Goal: Task Accomplishment & Management: Use online tool/utility

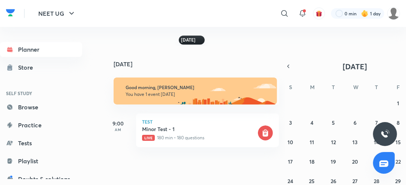
click at [197, 37] on div "[DATE]" at bounding box center [192, 40] width 26 height 9
click at [193, 135] on p "Live 180 min • 180 questions" at bounding box center [199, 138] width 114 height 7
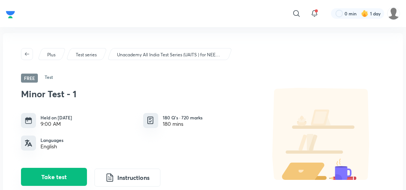
click at [66, 174] on button "Take test" at bounding box center [54, 177] width 66 height 18
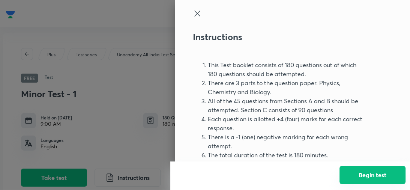
click at [344, 178] on button "Begin test" at bounding box center [373, 175] width 66 height 18
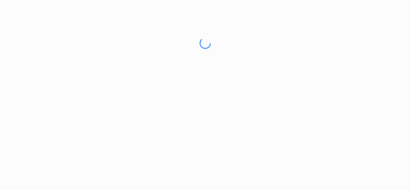
click at [344, 86] on html "No internet connection Minor Test - 1 | Unacademy Unacademy Support How can we …" at bounding box center [205, 43] width 410 height 86
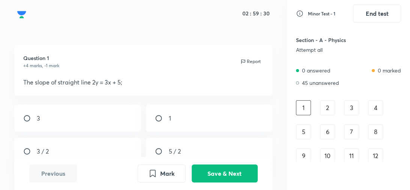
click at [96, 144] on div "3 / 2" at bounding box center [77, 151] width 126 height 27
radio input "true"
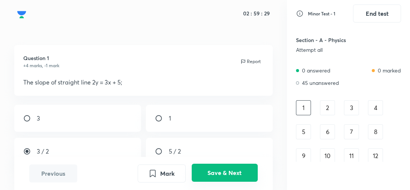
click at [236, 168] on button "Save & Next" at bounding box center [225, 173] width 66 height 18
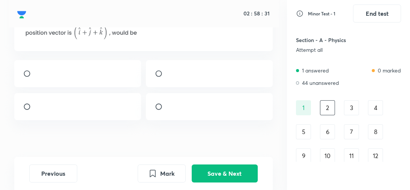
scroll to position [67, 0]
click at [92, 113] on div at bounding box center [77, 105] width 126 height 27
radio input "true"
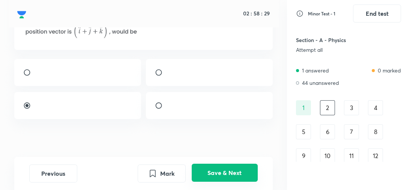
click at [207, 171] on button "Save & Next" at bounding box center [225, 173] width 66 height 18
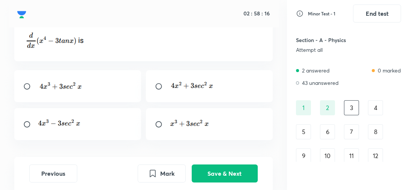
scroll to position [47, 0]
click at [32, 127] on input "radio" at bounding box center [30, 124] width 14 height 8
radio input "true"
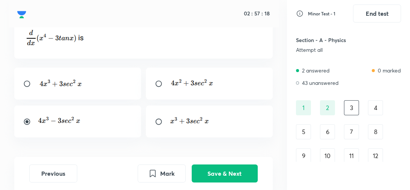
click at [80, 75] on div at bounding box center [77, 84] width 126 height 32
radio input "true"
radio input "false"
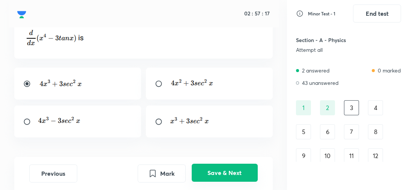
click at [222, 173] on button "Save & Next" at bounding box center [225, 173] width 66 height 18
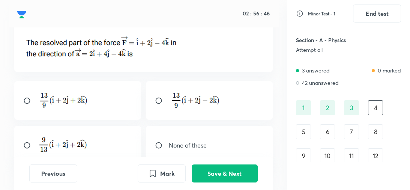
scroll to position [38, 0]
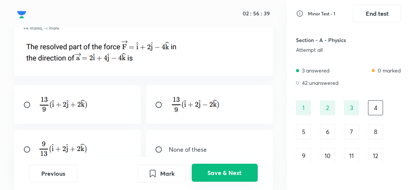
click at [205, 173] on button "Save & Next" at bounding box center [225, 173] width 66 height 18
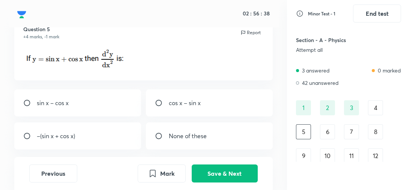
scroll to position [29, 0]
click at [81, 143] on div "–(sin x + cos x)" at bounding box center [77, 136] width 126 height 27
radio input "true"
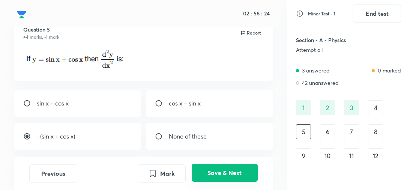
click at [222, 173] on button "Save & Next" at bounding box center [225, 173] width 66 height 18
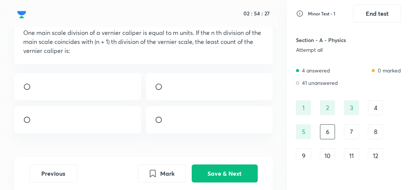
scroll to position [50, 0]
click at [158, 90] on input "radio" at bounding box center [162, 87] width 14 height 8
radio input "true"
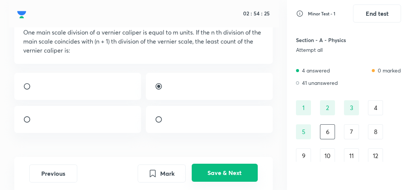
click at [227, 178] on button "Save & Next" at bounding box center [225, 173] width 66 height 18
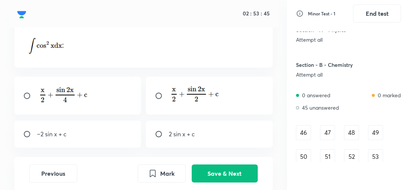
scroll to position [333, 0]
click at [304, 131] on div "46" at bounding box center [303, 131] width 15 height 15
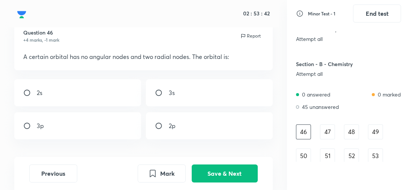
scroll to position [25, 0]
click at [185, 95] on div "3s" at bounding box center [209, 93] width 126 height 27
radio input "true"
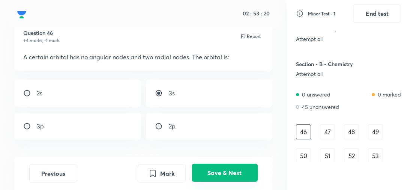
click at [212, 175] on button "Save & Next" at bounding box center [225, 173] width 66 height 18
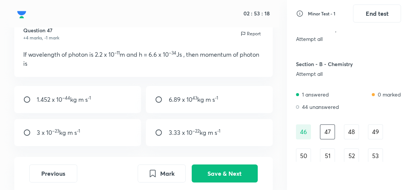
scroll to position [28, 0]
click at [103, 130] on div "3 x 10 –23 kg m s -1" at bounding box center [77, 132] width 126 height 27
radio input "true"
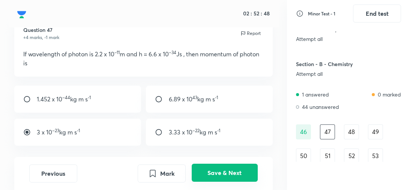
click at [222, 171] on button "Save & Next" at bounding box center [225, 173] width 66 height 18
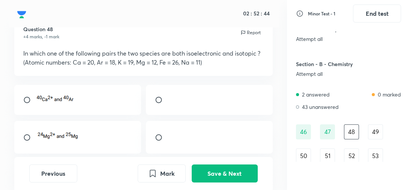
scroll to position [29, 0]
click at [165, 102] on input "radio" at bounding box center [162, 100] width 14 height 8
radio input "true"
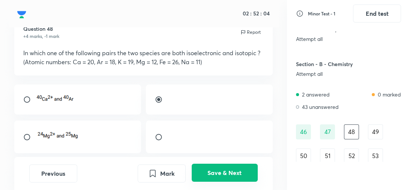
click at [219, 171] on button "Save & Next" at bounding box center [225, 173] width 66 height 18
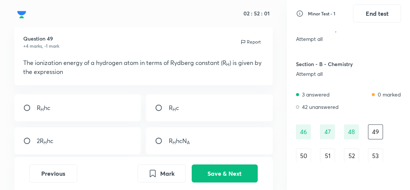
scroll to position [19, 0]
click at [78, 105] on div "R H hc" at bounding box center [77, 108] width 126 height 27
radio input "true"
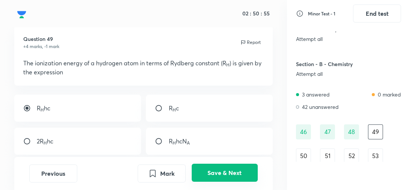
click at [219, 178] on button "Save & Next" at bounding box center [225, 173] width 66 height 18
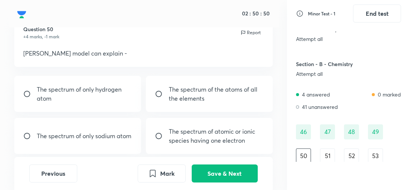
scroll to position [29, 0]
click at [158, 135] on input "radio" at bounding box center [162, 136] width 14 height 8
radio input "true"
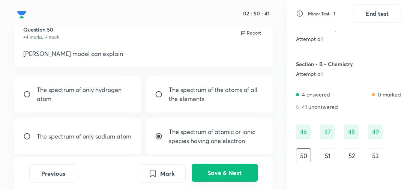
click at [219, 173] on button "Save & Next" at bounding box center [225, 173] width 66 height 18
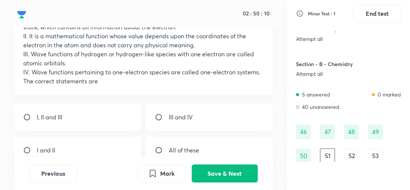
scroll to position [74, 0]
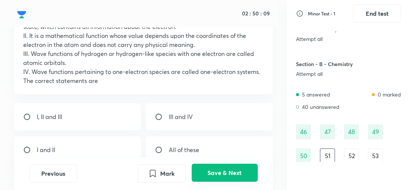
click at [210, 170] on button "Save & Next" at bounding box center [225, 173] width 66 height 18
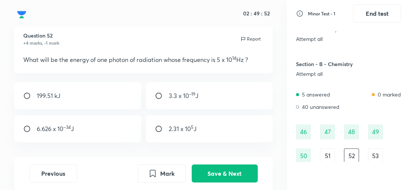
scroll to position [333, 0]
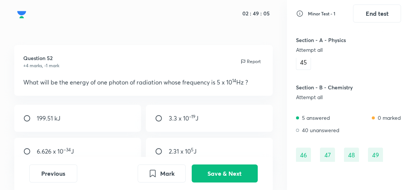
click at [339, 49] on div "Attempt all" at bounding box center [333, 50] width 74 height 6
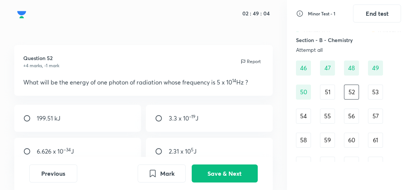
scroll to position [402, 0]
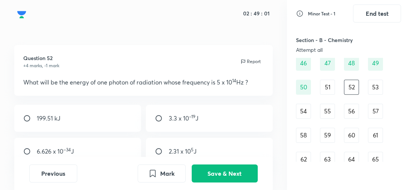
click at [225, 119] on div "3.3 x 10 –19 J" at bounding box center [209, 118] width 126 height 27
radio input "true"
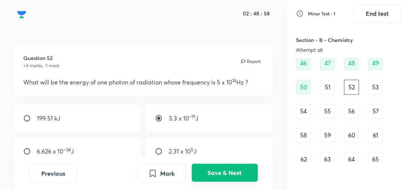
click at [227, 171] on button "Save & Next" at bounding box center [225, 173] width 66 height 18
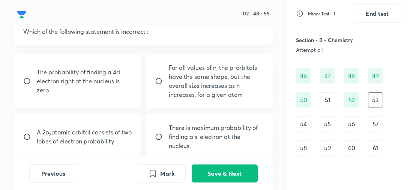
scroll to position [54, 0]
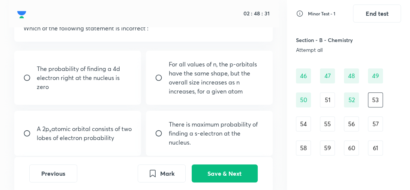
click at [160, 135] on input "radio" at bounding box center [162, 133] width 14 height 8
radio input "true"
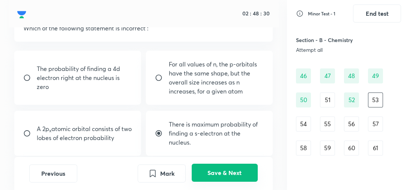
click at [219, 172] on button "Save & Next" at bounding box center [225, 173] width 66 height 18
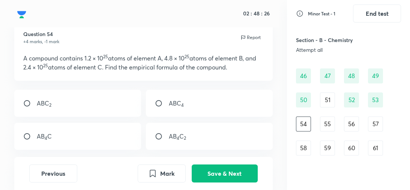
scroll to position [24, 0]
click at [203, 137] on div "AB 4 C 2" at bounding box center [209, 136] width 126 height 27
radio input "true"
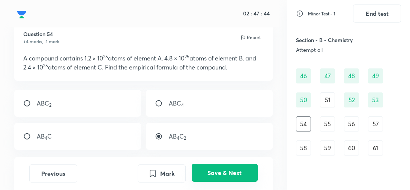
click at [213, 180] on button "Save & Next" at bounding box center [225, 173] width 66 height 18
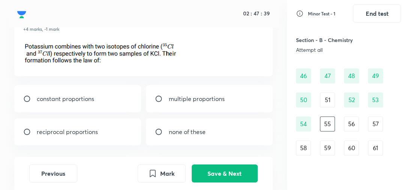
scroll to position [37, 0]
click at [198, 130] on p "none of these" at bounding box center [187, 131] width 37 height 9
radio input "true"
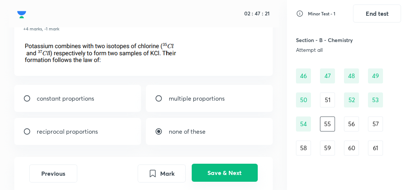
click at [221, 173] on button "Save & Next" at bounding box center [225, 173] width 66 height 18
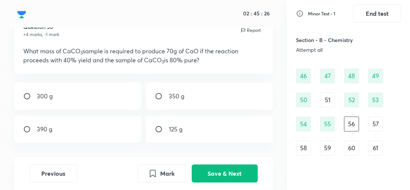
scroll to position [32, 0]
click at [178, 102] on div "350 g" at bounding box center [209, 95] width 126 height 27
radio input "true"
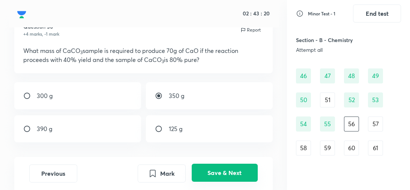
click at [218, 172] on button "Save & Next" at bounding box center [225, 173] width 66 height 18
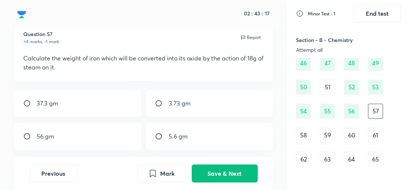
scroll to position [24, 0]
click at [93, 104] on div "37.3 gm" at bounding box center [77, 103] width 126 height 27
radio input "true"
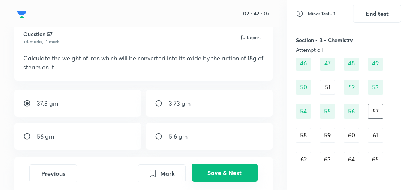
click at [235, 170] on button "Save & Next" at bounding box center [225, 173] width 66 height 18
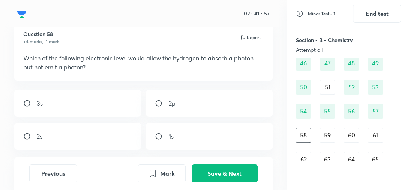
click at [205, 141] on div "1s" at bounding box center [209, 136] width 126 height 27
radio input "true"
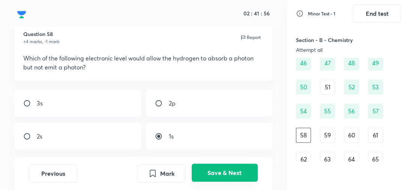
click at [220, 175] on button "Save & Next" at bounding box center [225, 173] width 66 height 18
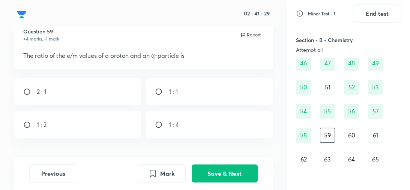
scroll to position [27, 0]
click at [72, 97] on div "2 : 1" at bounding box center [77, 91] width 126 height 27
radio input "true"
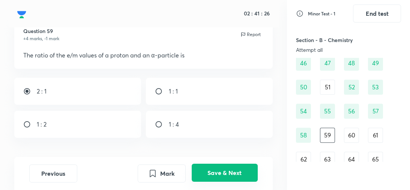
click at [209, 176] on button "Save & Next" at bounding box center [225, 173] width 66 height 18
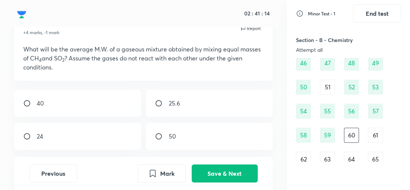
scroll to position [33, 0]
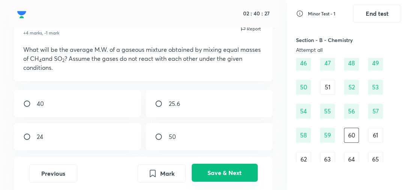
click at [214, 177] on button "Save & Next" at bounding box center [225, 173] width 66 height 18
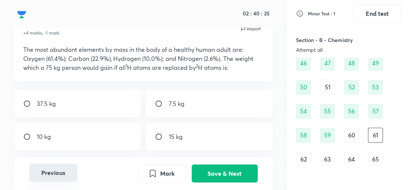
click at [63, 167] on button "Previous" at bounding box center [53, 173] width 48 height 18
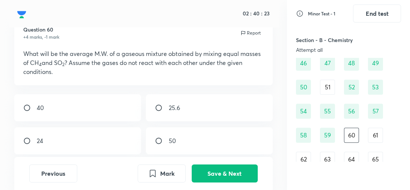
scroll to position [28, 0]
click at [67, 112] on div "40" at bounding box center [77, 108] width 126 height 27
radio input "true"
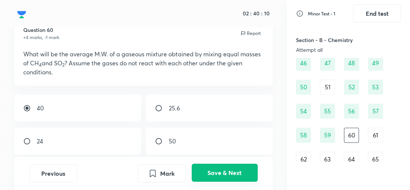
click at [219, 178] on button "Save & Next" at bounding box center [225, 173] width 66 height 18
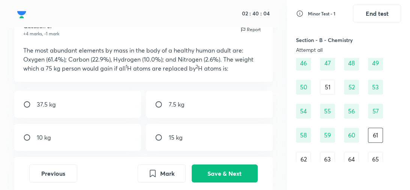
scroll to position [32, 0]
click at [192, 129] on div "15 kg" at bounding box center [209, 137] width 126 height 27
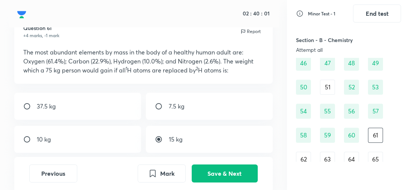
click at [192, 134] on div "15 kg" at bounding box center [209, 139] width 126 height 27
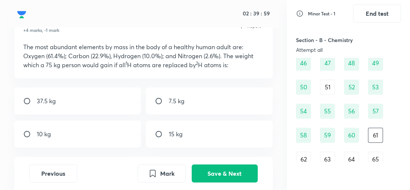
scroll to position [37, 0]
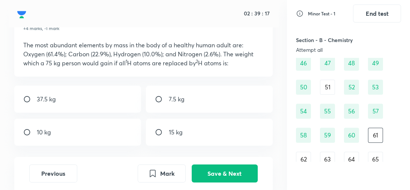
click at [188, 138] on div "15 kg" at bounding box center [209, 132] width 126 height 27
radio input "true"
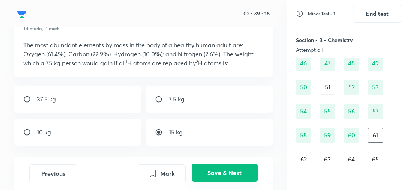
click at [217, 176] on button "Save & Next" at bounding box center [225, 173] width 66 height 18
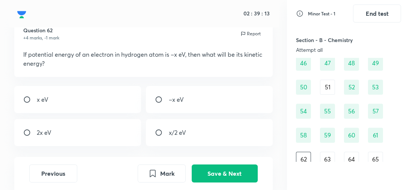
scroll to position [30, 0]
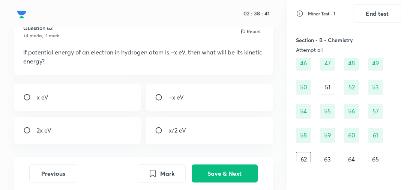
click at [176, 135] on div "x/2 eV" at bounding box center [209, 130] width 126 height 27
radio input "true"
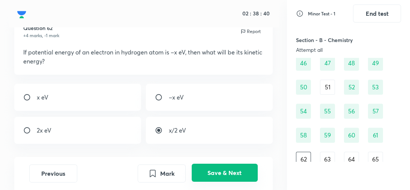
click at [228, 174] on button "Save & Next" at bounding box center [225, 173] width 66 height 18
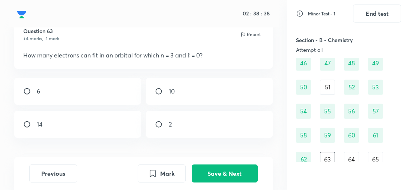
scroll to position [27, 0]
click at [185, 119] on div "2" at bounding box center [209, 124] width 126 height 27
radio input "true"
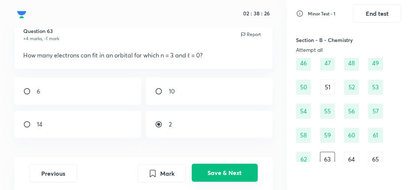
click at [222, 173] on button "Save & Next" at bounding box center [225, 173] width 66 height 18
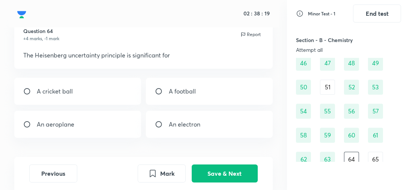
click at [164, 129] on div "An electron" at bounding box center [209, 124] width 126 height 27
radio input "true"
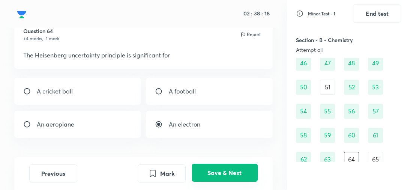
click at [211, 171] on button "Save & Next" at bounding box center [225, 173] width 66 height 18
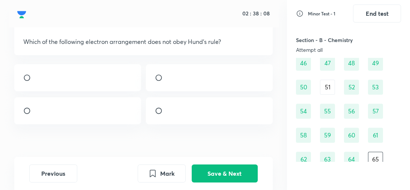
scroll to position [44, 0]
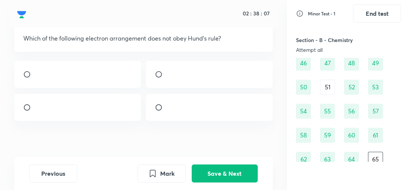
click at [27, 111] on input "radio" at bounding box center [30, 108] width 14 height 8
radio input "true"
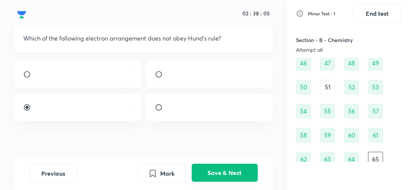
click at [222, 176] on button "Save & Next" at bounding box center [225, 173] width 66 height 18
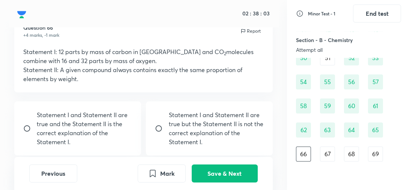
scroll to position [27, 0]
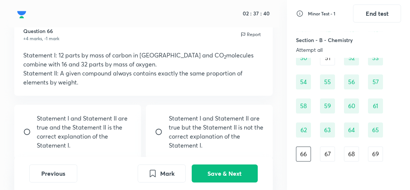
click at [107, 142] on p "Statement I and Statement II are true and the Statement II is the correct expla…" at bounding box center [84, 132] width 95 height 36
radio input "true"
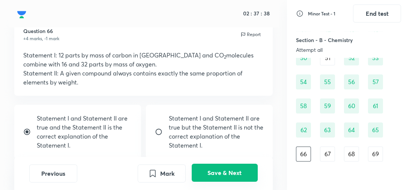
click at [233, 173] on button "Save & Next" at bounding box center [225, 173] width 66 height 18
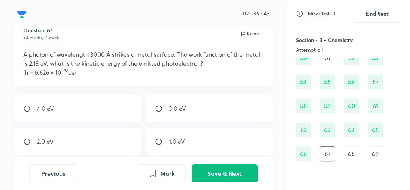
scroll to position [27, 0]
click at [92, 143] on div "2.0 eV" at bounding box center [77, 141] width 126 height 27
radio input "true"
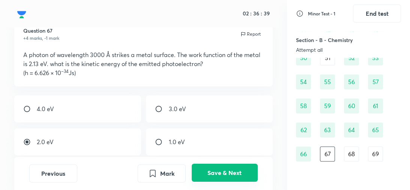
click at [219, 170] on button "Save & Next" at bounding box center [225, 173] width 66 height 18
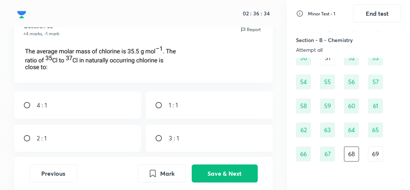
scroll to position [32, 0]
drag, startPoint x: 190, startPoint y: 143, endPoint x: 190, endPoint y: 137, distance: 6.8
click at [190, 137] on div "3 : 1" at bounding box center [209, 138] width 126 height 27
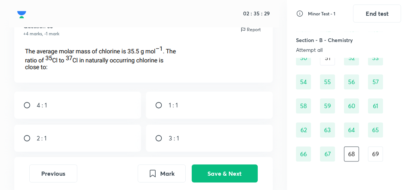
radio input "true"
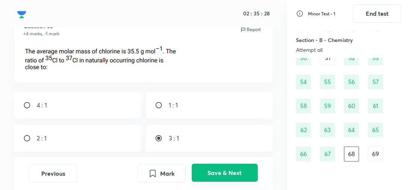
click at [215, 171] on button "Save & Next" at bounding box center [225, 173] width 66 height 18
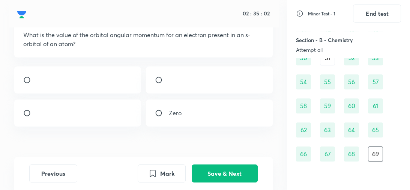
scroll to position [47, 0]
click at [35, 94] on div at bounding box center [77, 80] width 126 height 27
radio input "true"
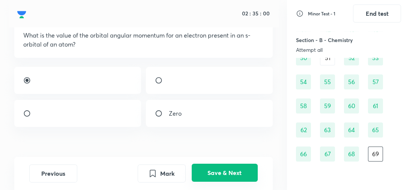
click at [218, 171] on button "Save & Next" at bounding box center [225, 173] width 66 height 18
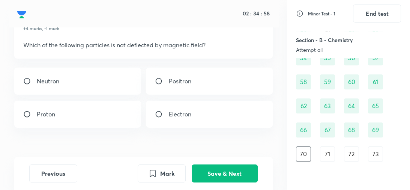
scroll to position [30, 0]
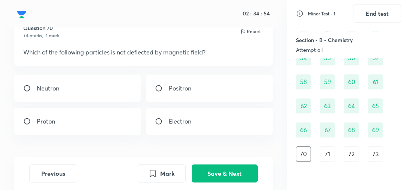
click at [101, 96] on div "Neutron" at bounding box center [77, 88] width 126 height 27
radio input "true"
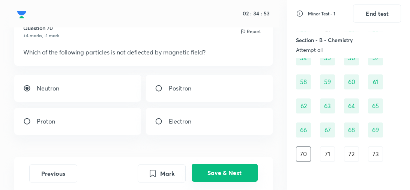
click at [221, 174] on button "Save & Next" at bounding box center [225, 173] width 66 height 18
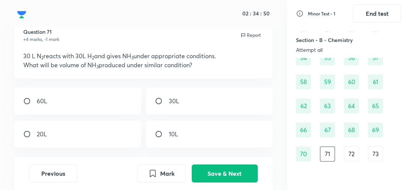
scroll to position [29, 0]
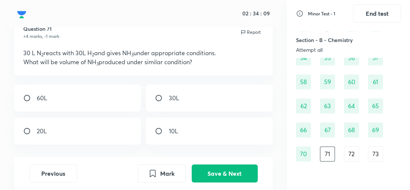
click at [81, 135] on div "20L" at bounding box center [77, 130] width 126 height 27
radio input "true"
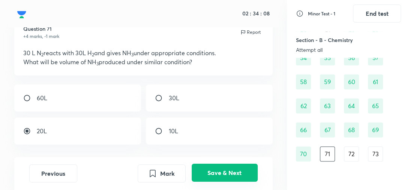
click at [226, 170] on button "Save & Next" at bounding box center [225, 173] width 66 height 18
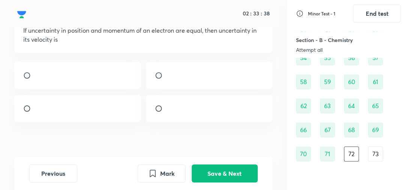
scroll to position [53, 0]
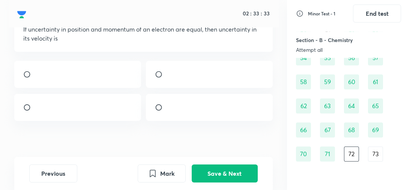
click at [104, 86] on div at bounding box center [77, 74] width 126 height 27
radio input "true"
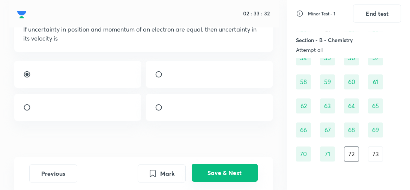
click at [226, 178] on button "Save & Next" at bounding box center [225, 173] width 66 height 18
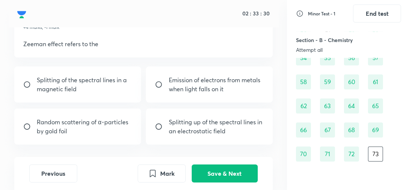
scroll to position [39, 0]
click at [107, 86] on p "Splitting of the spectral lines in a magnetic field" at bounding box center [84, 84] width 95 height 18
radio input "true"
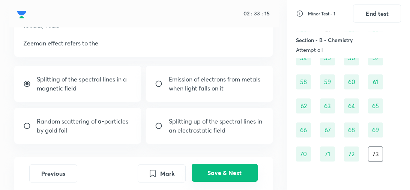
click at [224, 173] on button "Save & Next" at bounding box center [225, 173] width 66 height 18
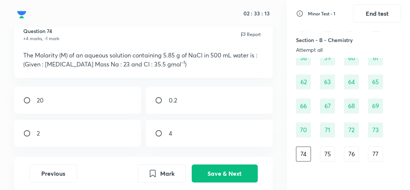
scroll to position [27, 0]
click at [36, 173] on button "Previous" at bounding box center [53, 173] width 48 height 18
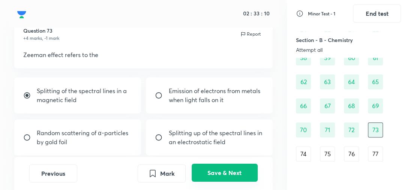
click at [226, 170] on button "Save & Next" at bounding box center [225, 173] width 66 height 18
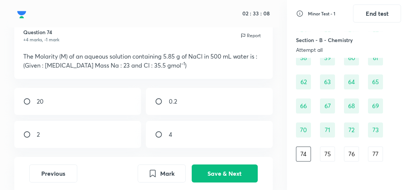
scroll to position [26, 0]
click at [197, 101] on div "0.2" at bounding box center [209, 100] width 126 height 27
radio input "true"
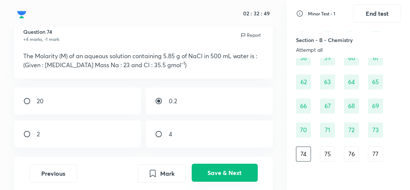
click at [214, 169] on button "Save & Next" at bounding box center [225, 173] width 66 height 18
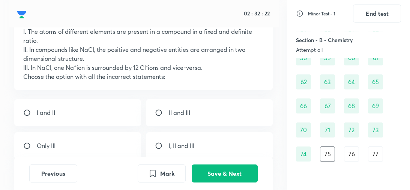
scroll to position [59, 0]
click at [90, 119] on div "I and II" at bounding box center [77, 112] width 126 height 27
radio input "true"
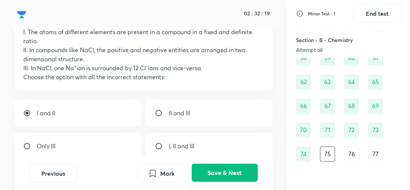
click at [217, 171] on button "Save & Next" at bounding box center [225, 173] width 66 height 18
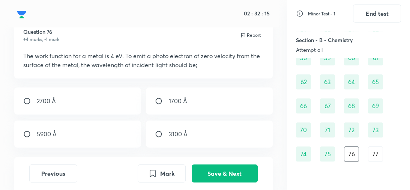
scroll to position [27, 0]
click at [198, 137] on div "3100 Å" at bounding box center [209, 133] width 126 height 27
radio input "true"
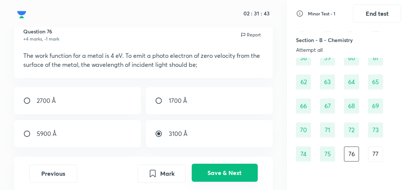
click at [208, 171] on button "Save & Next" at bounding box center [225, 173] width 66 height 18
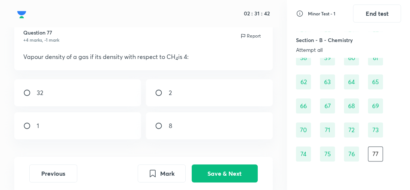
scroll to position [25, 0]
click at [75, 98] on div "32" at bounding box center [77, 93] width 126 height 27
radio input "true"
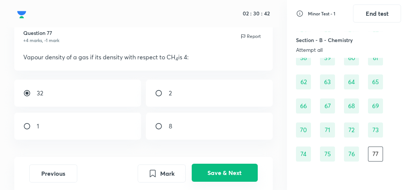
click at [218, 173] on button "Save & Next" at bounding box center [225, 173] width 66 height 18
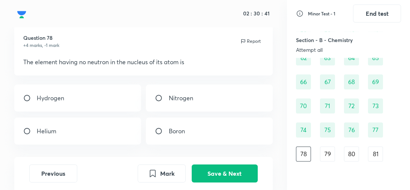
scroll to position [20, 0]
click at [91, 91] on div "Hydrogen" at bounding box center [77, 98] width 126 height 27
radio input "true"
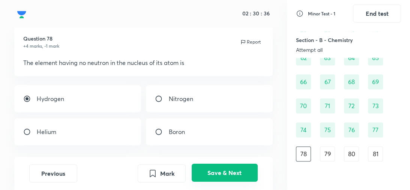
click at [230, 181] on button "Save & Next" at bounding box center [225, 173] width 66 height 18
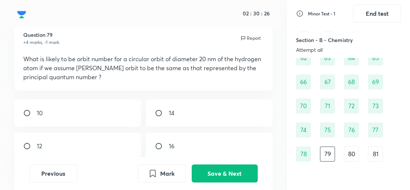
scroll to position [23, 0]
click at [208, 116] on div "14" at bounding box center [209, 112] width 126 height 27
radio input "true"
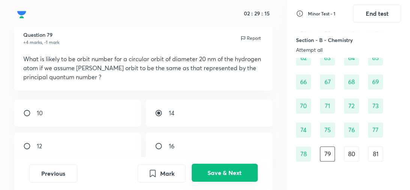
click at [219, 171] on button "Save & Next" at bounding box center [225, 173] width 66 height 18
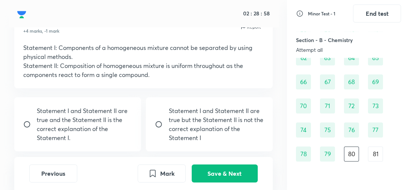
scroll to position [34, 0]
click at [172, 126] on p "Statement I and Statement II are true but the Statement II is not the correct e…" at bounding box center [216, 125] width 95 height 36
radio input "true"
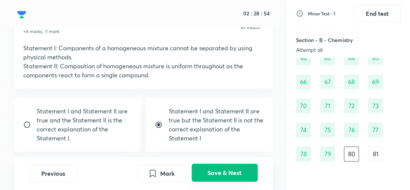
click at [218, 172] on button "Save & Next" at bounding box center [225, 173] width 66 height 18
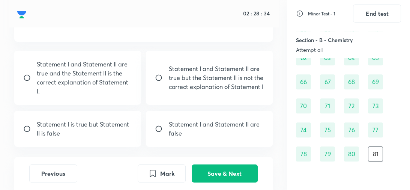
scroll to position [84, 0]
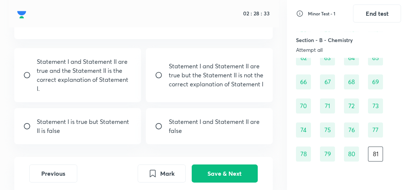
click at [204, 129] on p "Statement I and Statement II are false" at bounding box center [216, 126] width 95 height 18
radio input "true"
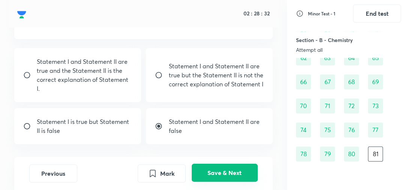
click at [225, 178] on button "Save & Next" at bounding box center [225, 173] width 66 height 18
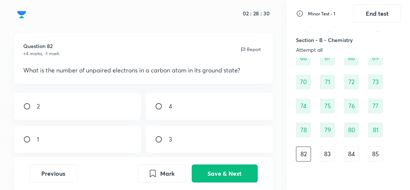
scroll to position [12, 0]
click at [88, 102] on div "2" at bounding box center [77, 105] width 126 height 27
radio input "true"
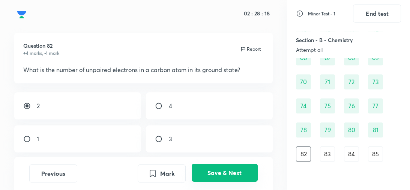
click at [211, 172] on button "Save & Next" at bounding box center [225, 173] width 66 height 18
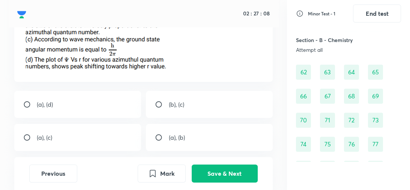
scroll to position [102, 0]
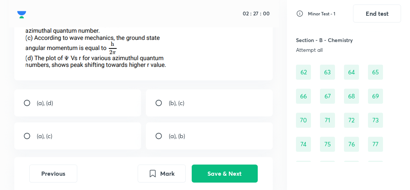
click at [90, 137] on div "(a), (c)" at bounding box center [77, 135] width 126 height 27
radio input "true"
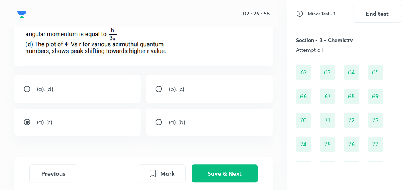
scroll to position [117, 0]
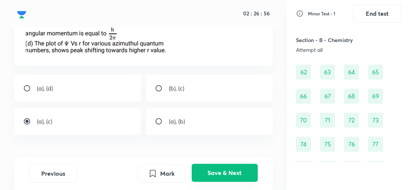
click at [223, 169] on button "Save & Next" at bounding box center [225, 173] width 66 height 18
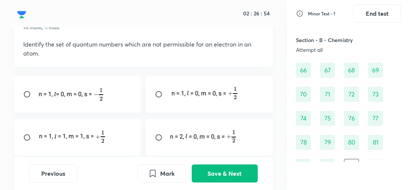
scroll to position [40, 0]
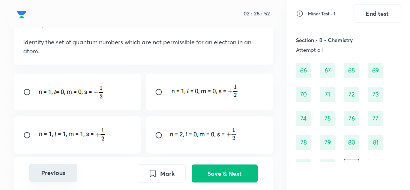
click at [52, 173] on button "Previous" at bounding box center [53, 173] width 48 height 18
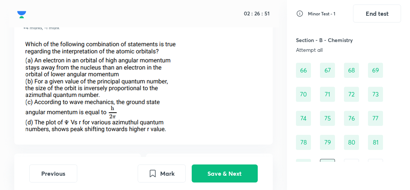
scroll to position [38, 0]
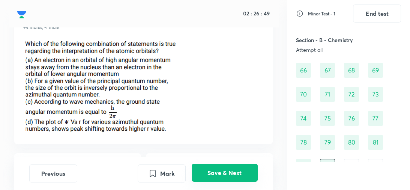
click at [234, 171] on button "Save & Next" at bounding box center [225, 173] width 66 height 18
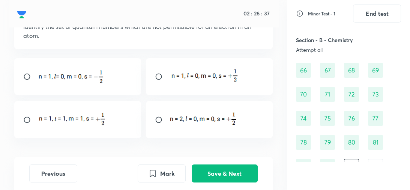
scroll to position [57, 0]
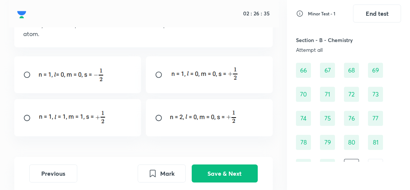
click at [26, 122] on div at bounding box center [77, 117] width 126 height 37
radio input "true"
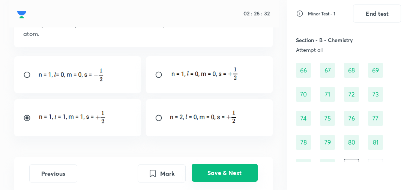
click at [211, 174] on button "Save & Next" at bounding box center [225, 173] width 66 height 18
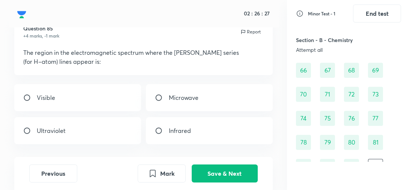
scroll to position [30, 0]
click at [95, 101] on div "Visible" at bounding box center [77, 96] width 126 height 27
radio input "true"
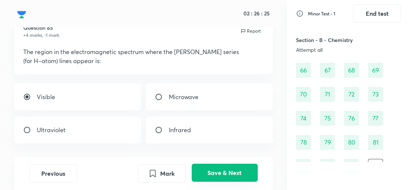
click at [222, 175] on button "Save & Next" at bounding box center [225, 173] width 66 height 18
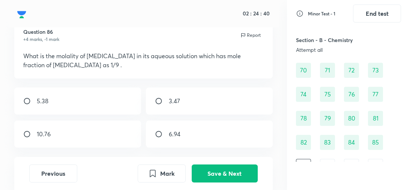
scroll to position [28, 0]
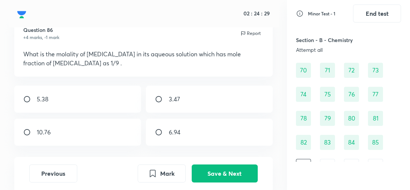
click at [200, 131] on div "6.94" at bounding box center [209, 132] width 126 height 27
radio input "true"
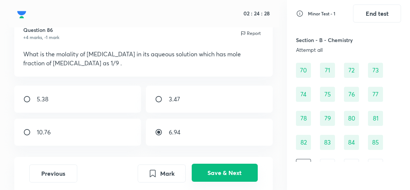
click at [214, 174] on button "Save & Next" at bounding box center [225, 173] width 66 height 18
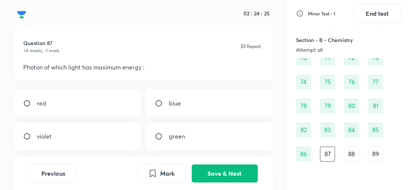
scroll to position [15, 0]
click at [82, 137] on div "violet" at bounding box center [77, 136] width 126 height 27
radio input "true"
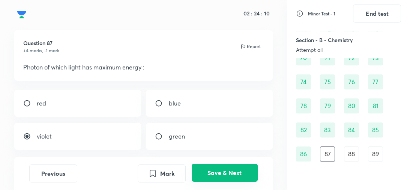
click at [216, 175] on button "Save & Next" at bounding box center [225, 173] width 66 height 18
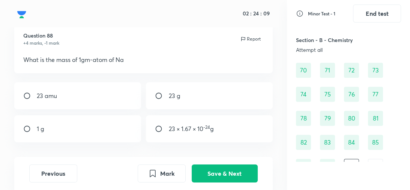
scroll to position [26, 0]
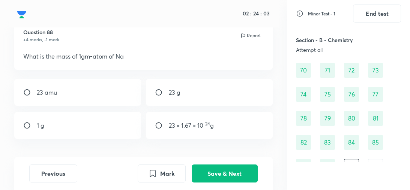
click at [194, 92] on div "23 g" at bounding box center [209, 92] width 126 height 27
radio input "true"
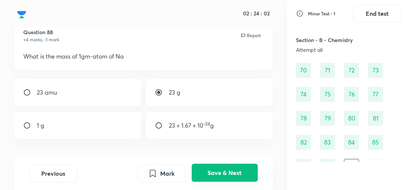
click at [231, 176] on button "Save & Next" at bounding box center [225, 173] width 66 height 18
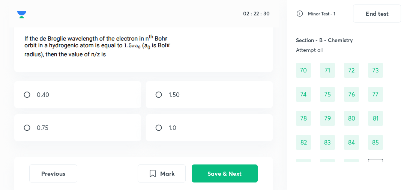
scroll to position [43, 0]
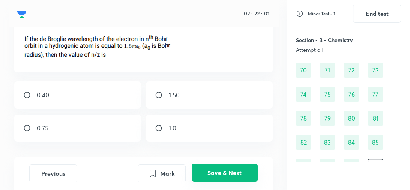
click at [227, 172] on button "Save & Next" at bounding box center [225, 173] width 66 height 18
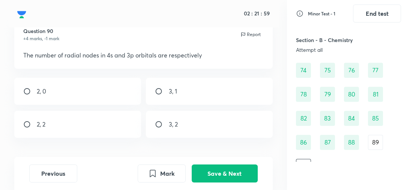
scroll to position [24, 0]
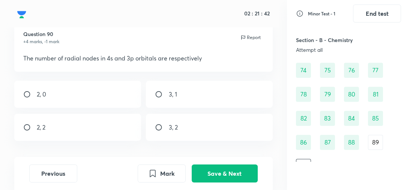
click at [195, 131] on div "3, 2" at bounding box center [209, 127] width 126 height 27
radio input "true"
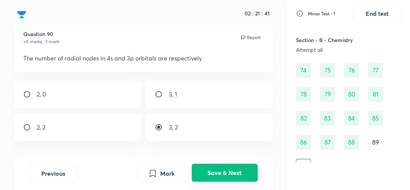
click at [210, 172] on button "Save & Next" at bounding box center [225, 173] width 66 height 18
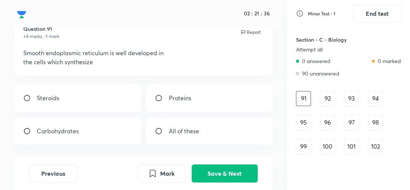
scroll to position [30, 0]
click at [96, 101] on div "Steroids" at bounding box center [77, 97] width 126 height 27
radio input "true"
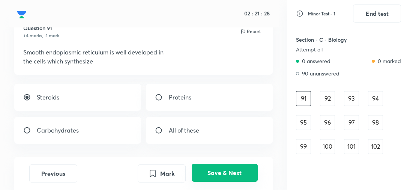
click at [229, 178] on button "Save & Next" at bounding box center [225, 173] width 66 height 18
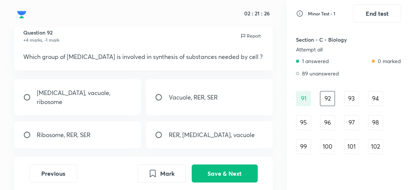
scroll to position [26, 0]
click at [105, 129] on div "Ribosome, RER, SER" at bounding box center [77, 134] width 126 height 27
radio input "true"
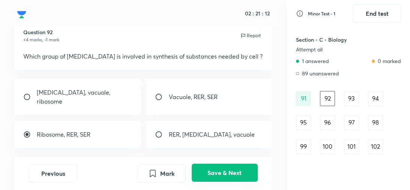
click at [220, 171] on button "Save & Next" at bounding box center [225, 173] width 66 height 18
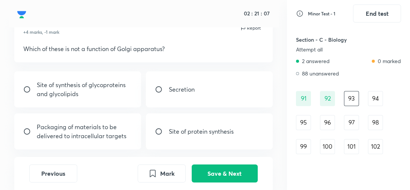
scroll to position [33, 0]
click at [201, 141] on div "Site of protein synthesis" at bounding box center [209, 132] width 126 height 36
radio input "true"
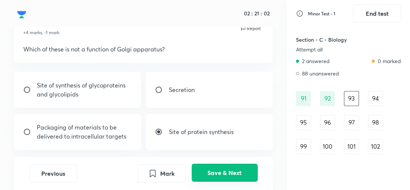
click at [217, 171] on button "Save & Next" at bounding box center [225, 173] width 66 height 18
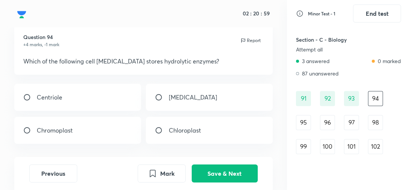
scroll to position [21, 0]
click at [168, 96] on input "radio" at bounding box center [162, 97] width 14 height 8
radio input "true"
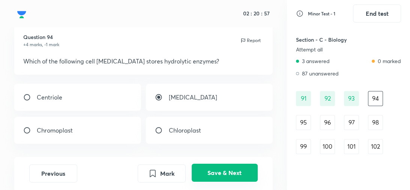
click at [219, 175] on button "Save & Next" at bounding box center [225, 173] width 66 height 18
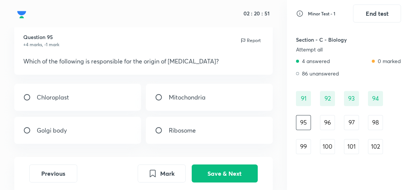
click at [97, 129] on div "Golgi body" at bounding box center [77, 130] width 126 height 27
radio input "true"
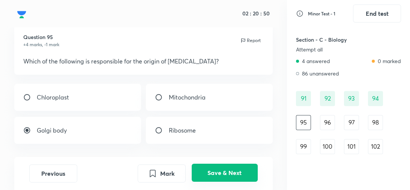
click at [234, 176] on button "Save & Next" at bounding box center [225, 173] width 66 height 18
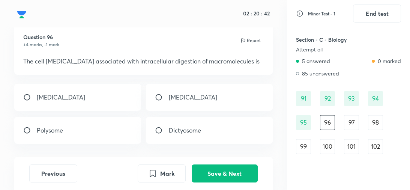
click at [120, 97] on div "Lysosome" at bounding box center [77, 97] width 126 height 27
radio input "true"
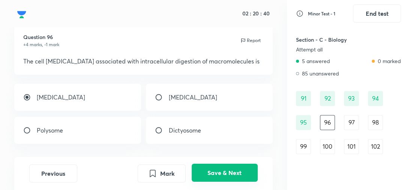
click at [221, 170] on button "Save & Next" at bounding box center [225, 173] width 66 height 18
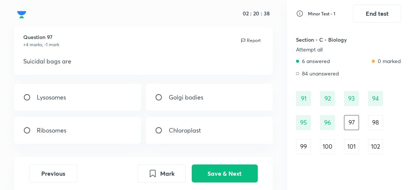
click at [112, 103] on div "Lysosomes" at bounding box center [77, 97] width 126 height 27
radio input "true"
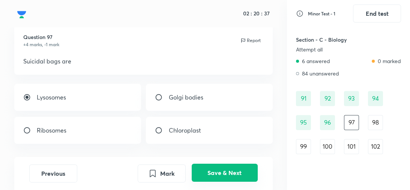
click at [221, 170] on button "Save & Next" at bounding box center [225, 173] width 66 height 18
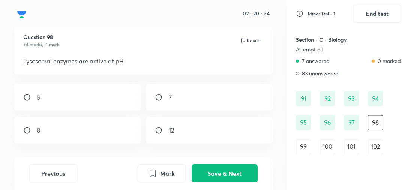
click at [167, 102] on div "7" at bounding box center [209, 97] width 126 height 27
radio input "true"
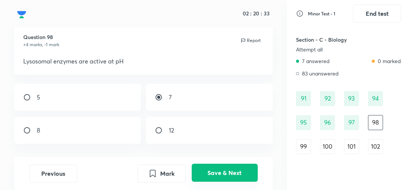
click at [234, 177] on button "Save & Next" at bounding box center [225, 173] width 66 height 18
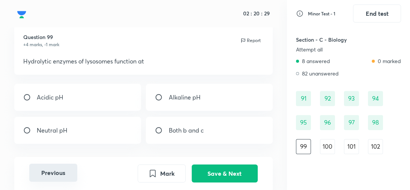
click at [60, 170] on button "Previous" at bounding box center [53, 173] width 48 height 18
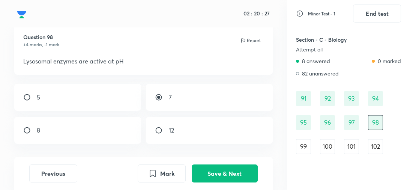
click at [153, 96] on div "7" at bounding box center [209, 97] width 126 height 27
radio input "false"
click at [86, 95] on div "5" at bounding box center [77, 97] width 126 height 27
radio input "true"
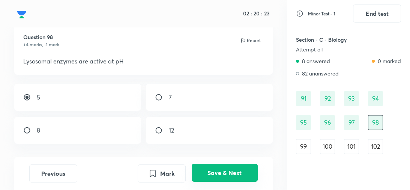
click at [218, 175] on button "Save & Next" at bounding box center [225, 173] width 66 height 18
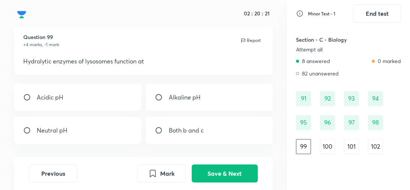
click at [96, 93] on div "Acidic pH" at bounding box center [77, 97] width 126 height 27
radio input "true"
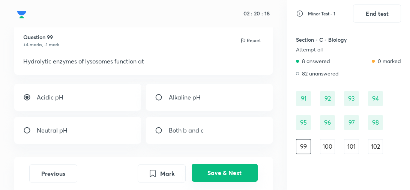
click at [217, 173] on button "Save & Next" at bounding box center [225, 173] width 66 height 18
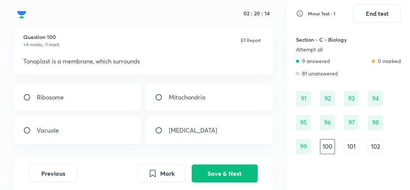
click at [122, 131] on div "Vacuole" at bounding box center [77, 130] width 126 height 27
radio input "true"
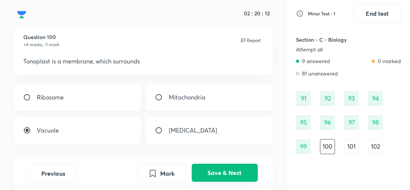
click at [226, 179] on button "Save & Next" at bounding box center [225, 173] width 66 height 18
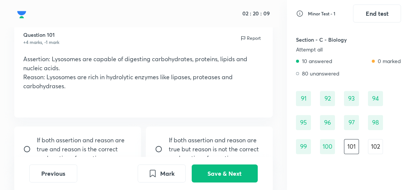
scroll to position [23, 0]
click at [27, 149] on input "radio" at bounding box center [30, 150] width 14 height 8
radio input "true"
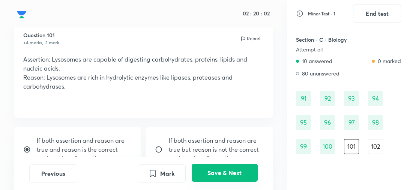
click at [220, 171] on button "Save & Next" at bounding box center [225, 173] width 66 height 18
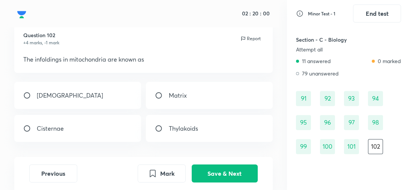
scroll to position [18, 0]
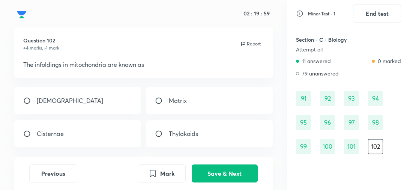
click at [95, 99] on div "Cristae" at bounding box center [77, 100] width 126 height 27
radio input "true"
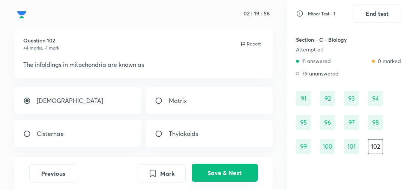
click at [238, 175] on button "Save & Next" at bounding box center [225, 173] width 66 height 18
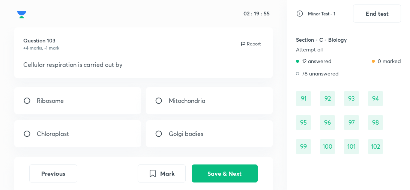
click at [176, 102] on p "Mitochondria" at bounding box center [187, 100] width 37 height 9
radio input "true"
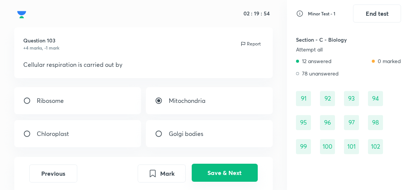
click at [221, 176] on button "Save & Next" at bounding box center [225, 173] width 66 height 18
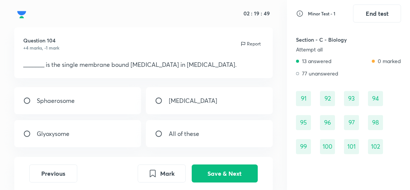
click at [172, 134] on p "All of these" at bounding box center [184, 133] width 30 height 9
radio input "true"
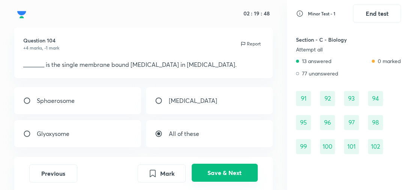
click at [239, 171] on button "Save & Next" at bounding box center [225, 173] width 66 height 18
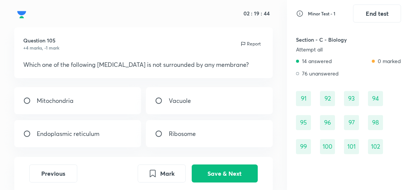
click at [173, 132] on p "Ribosome" at bounding box center [182, 133] width 27 height 9
radio input "true"
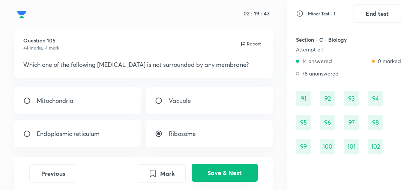
click at [234, 173] on button "Save & Next" at bounding box center [225, 173] width 66 height 18
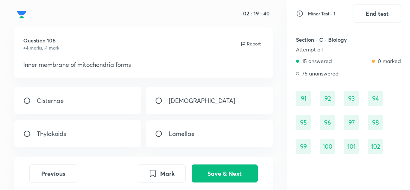
click at [162, 104] on input "radio" at bounding box center [162, 101] width 14 height 8
radio input "true"
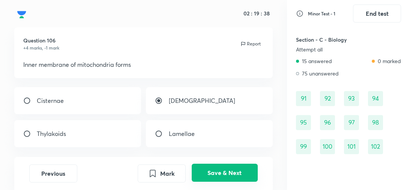
click at [213, 174] on button "Save & Next" at bounding box center [225, 173] width 66 height 18
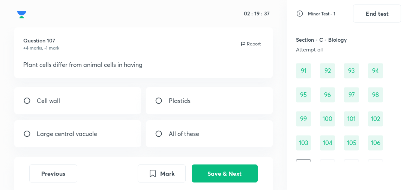
scroll to position [20, 0]
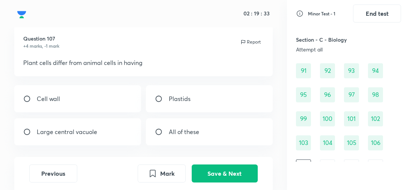
click at [113, 107] on div "Cell wall" at bounding box center [77, 98] width 126 height 27
click at [163, 136] on div "All of these" at bounding box center [209, 131] width 126 height 27
radio input "false"
radio input "true"
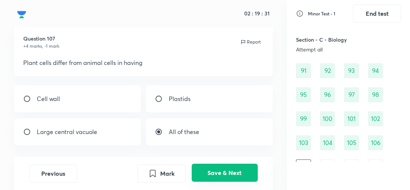
click at [230, 174] on button "Save & Next" at bounding box center [225, 173] width 66 height 18
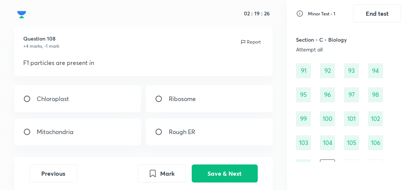
click at [120, 135] on div "Mitochondria" at bounding box center [77, 131] width 126 height 27
radio input "true"
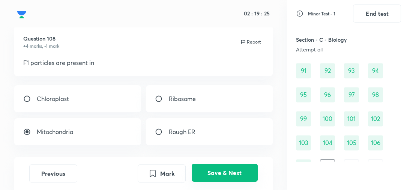
click at [218, 173] on button "Save & Next" at bounding box center [225, 173] width 66 height 18
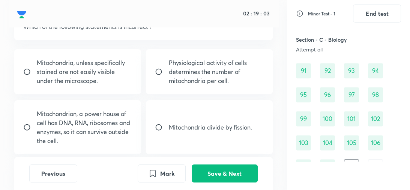
scroll to position [56, 0]
click at [65, 132] on p "Mitochondrion, a power house of cell has DNA, RNA, ribosomes and enzymes, so it…" at bounding box center [84, 126] width 95 height 36
radio input "true"
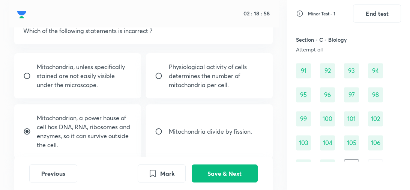
scroll to position [51, 0]
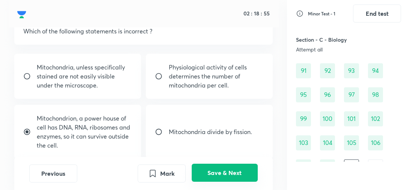
click at [231, 176] on button "Save & Next" at bounding box center [225, 173] width 66 height 18
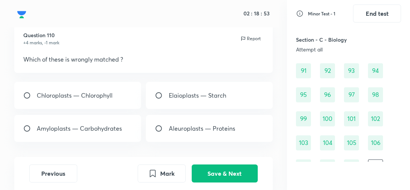
scroll to position [17, 0]
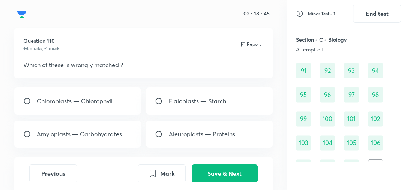
click at [170, 105] on p "Elaioplasts — Starch" at bounding box center [197, 100] width 57 height 9
radio input "true"
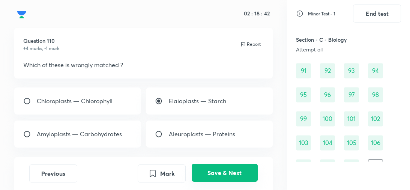
click at [217, 171] on button "Save & Next" at bounding box center [225, 173] width 66 height 18
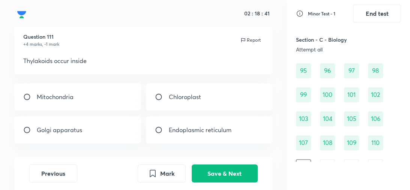
scroll to position [22, 0]
click at [175, 100] on p "Chloroplast" at bounding box center [185, 96] width 32 height 9
radio input "true"
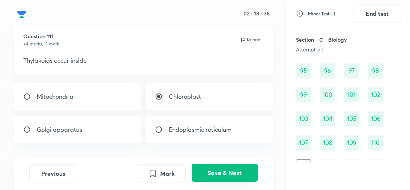
click at [220, 170] on button "Save & Next" at bounding box center [225, 173] width 66 height 18
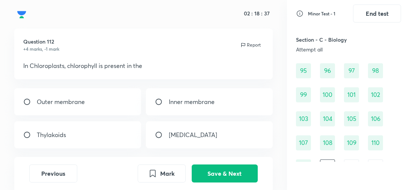
scroll to position [17, 0]
click at [98, 135] on div "Thylakoids" at bounding box center [77, 134] width 126 height 27
radio input "true"
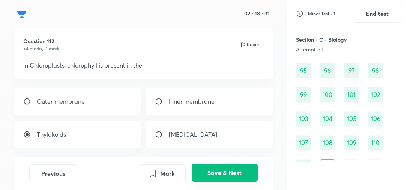
click at [214, 172] on button "Save & Next" at bounding box center [225, 173] width 66 height 18
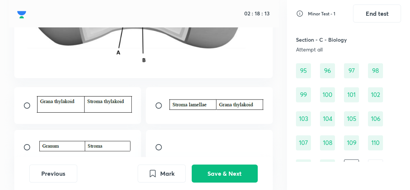
scroll to position [170, 0]
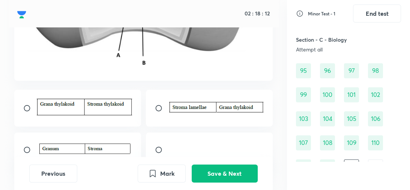
click at [157, 107] on input "radio" at bounding box center [162, 108] width 14 height 8
radio input "true"
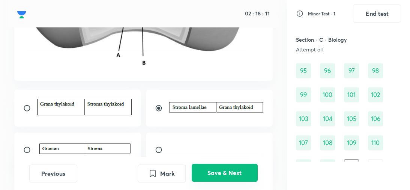
click at [222, 176] on button "Save & Next" at bounding box center [225, 173] width 66 height 18
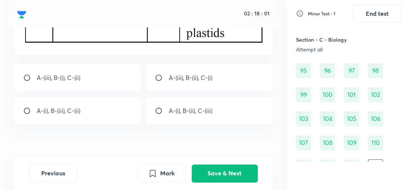
scroll to position [223, 0]
click at [146, 81] on div "A-(iii), B-(ii), C-(i)" at bounding box center [209, 77] width 126 height 27
radio input "true"
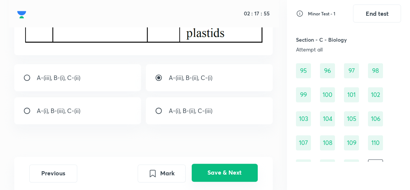
click at [226, 179] on button "Save & Next" at bounding box center [225, 173] width 66 height 18
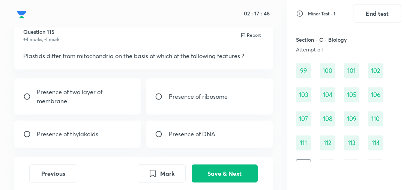
scroll to position [27, 0]
click at [89, 141] on div "Presence of thylakoids" at bounding box center [77, 133] width 126 height 27
radio input "true"
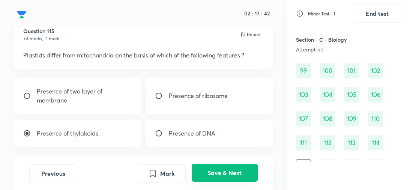
click at [210, 173] on button "Save & Next" at bounding box center [225, 173] width 66 height 18
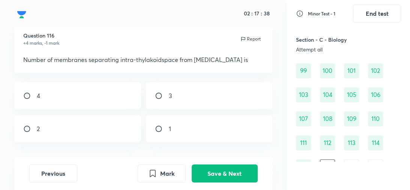
scroll to position [23, 0]
click at [183, 99] on div "3" at bounding box center [209, 95] width 126 height 27
radio input "true"
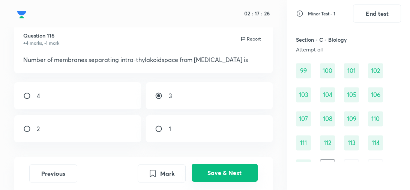
click at [216, 173] on button "Save & Next" at bounding box center [225, 173] width 66 height 18
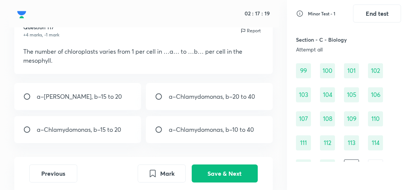
scroll to position [30, 0]
click at [96, 131] on p "a–Chlamydomonas, b–15 to 20" at bounding box center [79, 129] width 84 height 9
radio input "true"
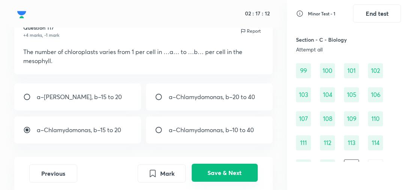
click at [227, 173] on button "Save & Next" at bounding box center [225, 173] width 66 height 18
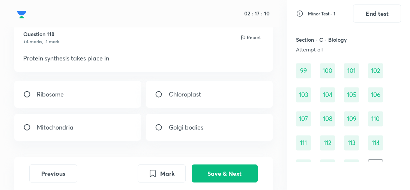
scroll to position [24, 0]
click at [104, 104] on div "Ribosome" at bounding box center [77, 94] width 126 height 27
radio input "true"
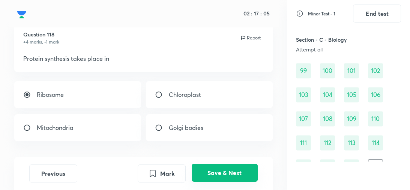
click at [213, 173] on button "Save & Next" at bounding box center [225, 173] width 66 height 18
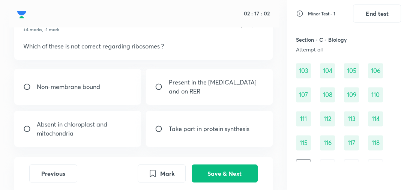
scroll to position [36, 0]
click at [126, 131] on p "Absent in chloroplast and mitochondria" at bounding box center [84, 129] width 95 height 18
radio input "true"
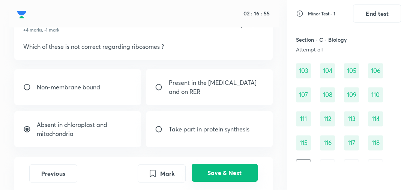
click at [220, 176] on button "Save & Next" at bounding box center [225, 173] width 66 height 18
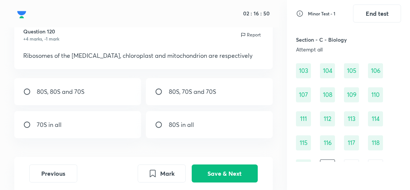
scroll to position [28, 0]
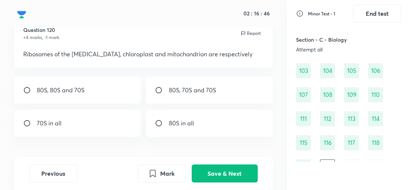
click at [164, 94] on div "80S, 70S and 70S" at bounding box center [209, 90] width 126 height 27
radio input "true"
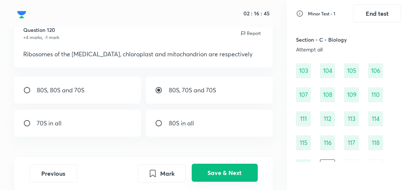
click at [221, 167] on button "Save & Next" at bounding box center [225, 173] width 66 height 18
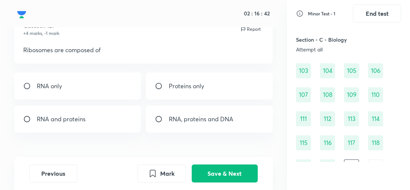
scroll to position [32, 0]
click at [90, 123] on div "RNA and proteins" at bounding box center [77, 118] width 126 height 27
radio input "true"
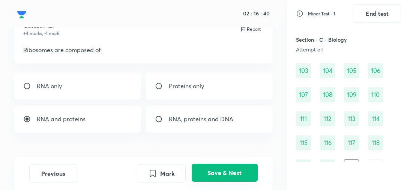
click at [221, 172] on button "Save & Next" at bounding box center [225, 173] width 66 height 18
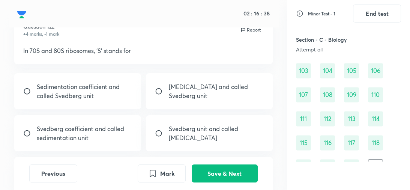
scroll to position [32, 0]
click at [115, 95] on p "Sedimentation coefficient and called Svedberg unit" at bounding box center [84, 91] width 95 height 18
click at [110, 88] on p "Sedimentation coefficient and called Svedberg unit" at bounding box center [84, 91] width 95 height 18
click at [116, 102] on div "Sedimentation coefficient and called Svedberg unit" at bounding box center [77, 91] width 126 height 36
radio input "true"
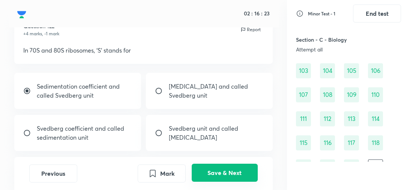
click at [219, 175] on button "Save & Next" at bounding box center [225, 173] width 66 height 18
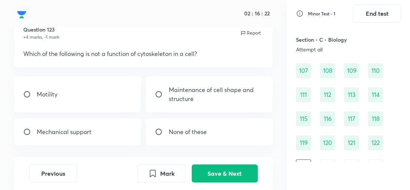
scroll to position [27, 0]
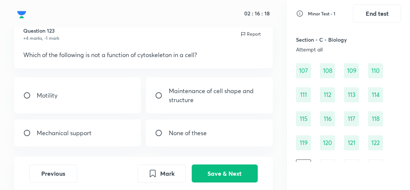
click at [185, 135] on p "None of these" at bounding box center [188, 132] width 38 height 9
radio input "true"
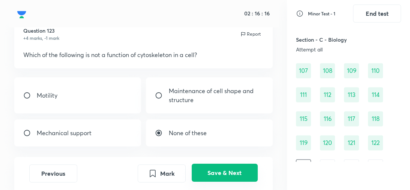
click at [213, 168] on button "Save & Next" at bounding box center [225, 173] width 66 height 18
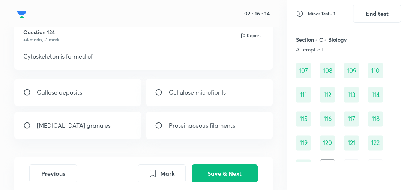
scroll to position [26, 0]
drag, startPoint x: 89, startPoint y: 86, endPoint x: 58, endPoint y: 143, distance: 64.6
click at [58, 143] on div "Question 124 +4 marks, -1 mark Report Cytoskeleton is formed of Callose deposit…" at bounding box center [143, 101] width 287 height 165
click at [54, 173] on button "Previous" at bounding box center [53, 173] width 48 height 18
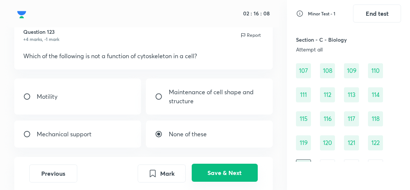
click at [223, 171] on button "Save & Next" at bounding box center [225, 173] width 66 height 18
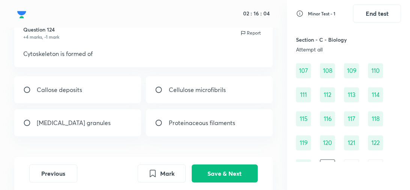
scroll to position [31, 0]
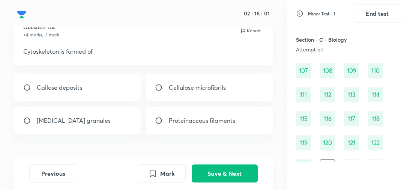
click at [190, 120] on p "Proteinaceous filaments" at bounding box center [202, 120] width 66 height 9
radio input "true"
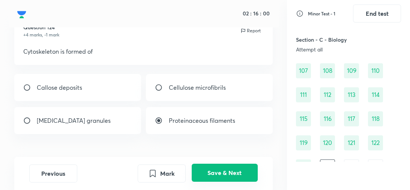
click at [225, 175] on button "Save & Next" at bounding box center [225, 173] width 66 height 18
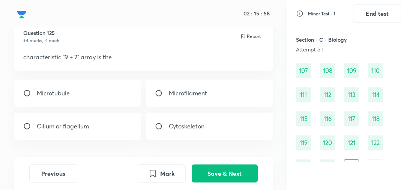
scroll to position [25, 0]
click at [108, 129] on div "Cilium or flagellum" at bounding box center [77, 126] width 126 height 27
radio input "true"
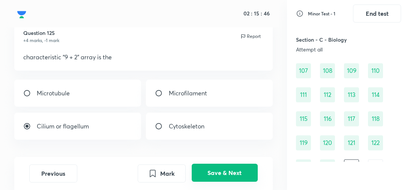
click at [221, 176] on button "Save & Next" at bounding box center [225, 173] width 66 height 18
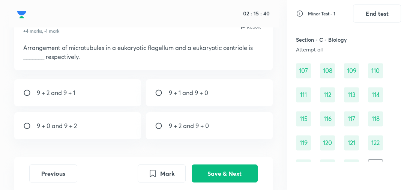
scroll to position [34, 0]
click at [171, 129] on p "9 + 2 and 9 + 0" at bounding box center [189, 126] width 40 height 9
radio input "true"
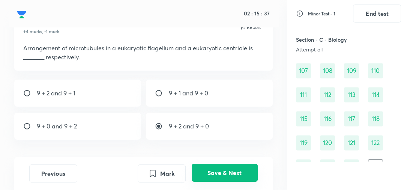
click at [230, 171] on button "Save & Next" at bounding box center [225, 173] width 66 height 18
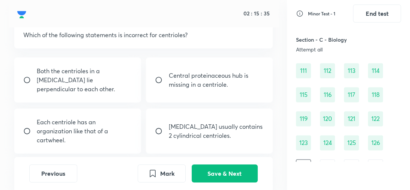
scroll to position [47, 0]
click at [158, 81] on input "radio" at bounding box center [162, 81] width 14 height 8
radio input "true"
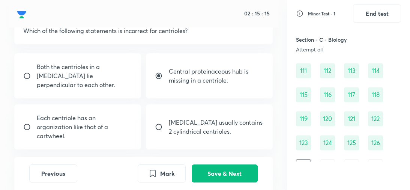
scroll to position [51, 0]
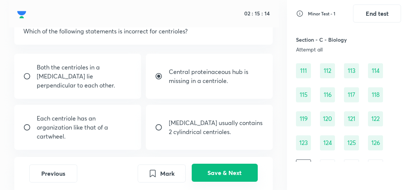
click at [216, 172] on button "Save & Next" at bounding box center [225, 173] width 66 height 18
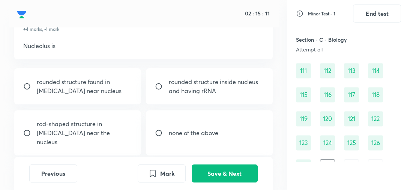
scroll to position [37, 0]
click at [185, 78] on p "rounded structure inside nucleus and having rRNA" at bounding box center [216, 86] width 95 height 18
radio input "true"
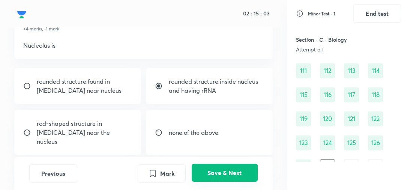
click at [229, 176] on button "Save & Next" at bounding box center [225, 173] width 66 height 18
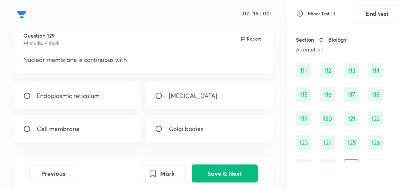
scroll to position [23, 0]
click at [81, 94] on p "Endoplasmic reticulum" at bounding box center [68, 95] width 63 height 9
radio input "true"
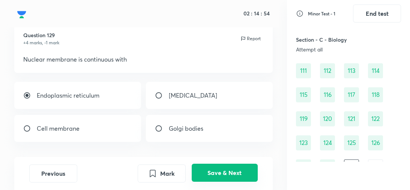
click at [247, 173] on button "Save & Next" at bounding box center [225, 173] width 66 height 18
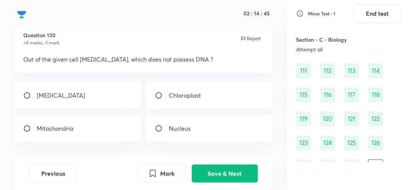
click at [92, 99] on div "Peroxisome" at bounding box center [77, 95] width 126 height 27
radio input "true"
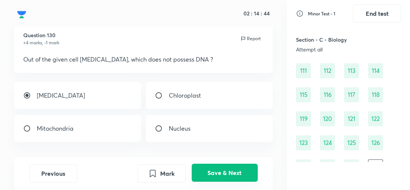
click at [224, 167] on button "Save & Next" at bounding box center [225, 173] width 66 height 18
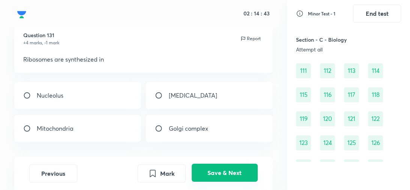
scroll to position [895, 0]
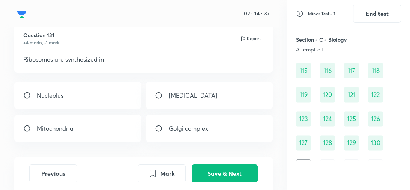
click at [99, 93] on div "Nucleolus" at bounding box center [77, 95] width 126 height 27
radio input "true"
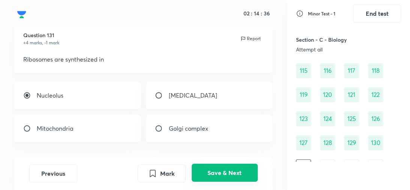
click at [226, 172] on button "Save & Next" at bounding box center [225, 173] width 66 height 18
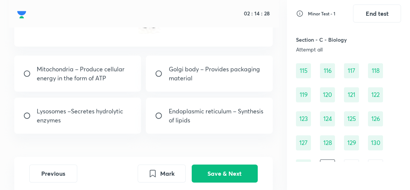
scroll to position [365, 0]
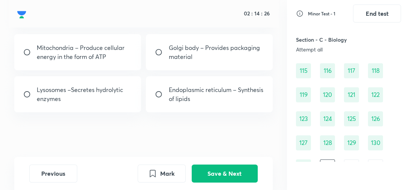
click at [94, 67] on div "Mitochondria – Produce cellular energy in the form of ATP" at bounding box center [77, 52] width 126 height 36
radio input "true"
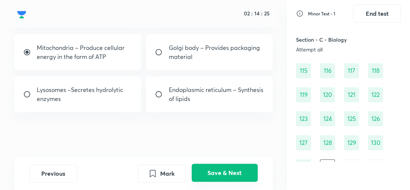
click at [224, 168] on button "Save & Next" at bounding box center [225, 173] width 66 height 18
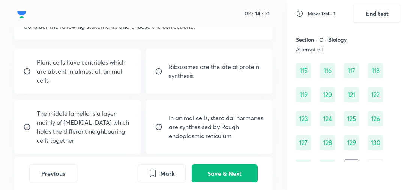
scroll to position [52, 0]
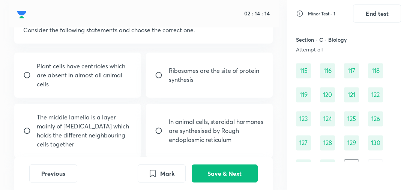
click at [165, 83] on div "Ribosomes are the site of protein synthesis" at bounding box center [209, 75] width 126 height 45
radio input "true"
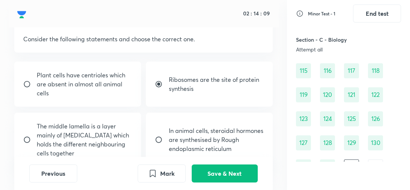
scroll to position [40, 0]
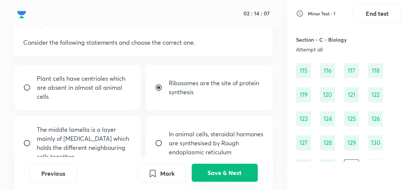
click at [219, 177] on button "Save & Next" at bounding box center [225, 173] width 66 height 18
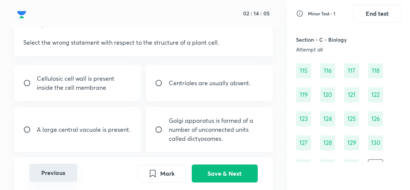
click at [62, 176] on button "Previous" at bounding box center [53, 173] width 48 height 18
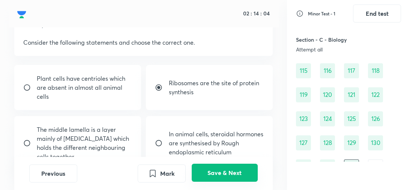
click at [235, 172] on button "Save & Next" at bounding box center [225, 173] width 66 height 18
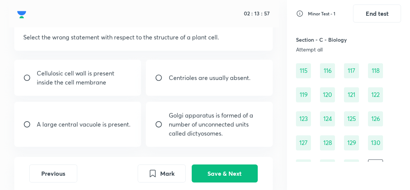
scroll to position [45, 0]
click at [106, 81] on p "Cellulosic cell wall is present inside the cell membrane" at bounding box center [84, 77] width 95 height 18
radio input "true"
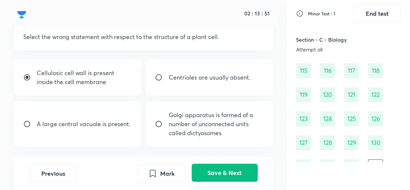
click at [212, 175] on button "Save & Next" at bounding box center [225, 173] width 66 height 18
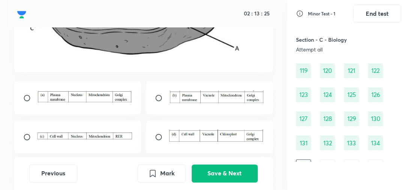
scroll to position [194, 0]
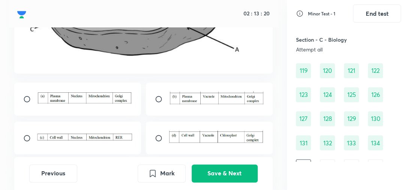
click at [32, 101] on input "radio" at bounding box center [30, 99] width 14 height 8
radio input "true"
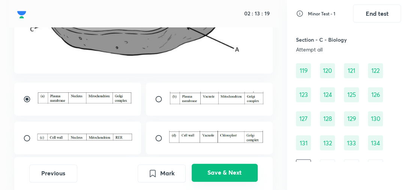
click at [212, 174] on button "Save & Next" at bounding box center [225, 173] width 66 height 18
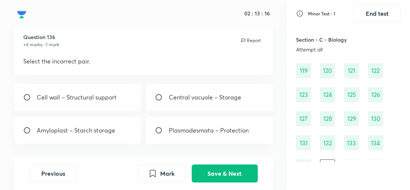
scroll to position [22, 0]
click at [158, 135] on div "Plasmodesmata – Protection" at bounding box center [209, 129] width 126 height 27
radio input "true"
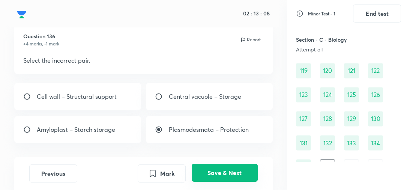
click at [228, 170] on button "Save & Next" at bounding box center [225, 173] width 66 height 18
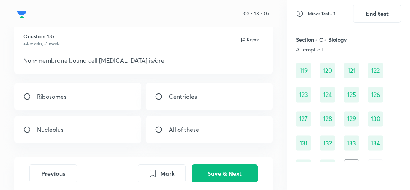
scroll to position [22, 0]
click at [96, 95] on div "Ribosomes" at bounding box center [77, 96] width 126 height 27
click at [154, 128] on div "All of these" at bounding box center [209, 129] width 126 height 27
radio input "false"
radio input "true"
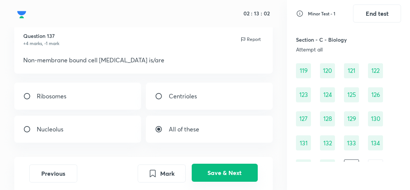
click at [233, 170] on button "Save & Next" at bounding box center [225, 173] width 66 height 18
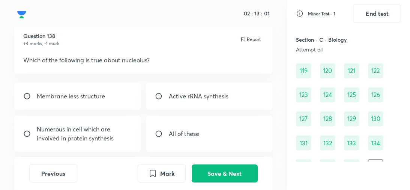
scroll to position [29, 0]
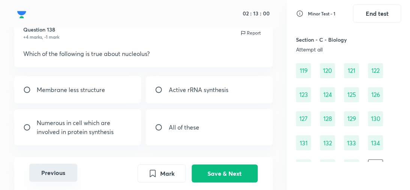
click at [45, 178] on button "Previous" at bounding box center [53, 173] width 48 height 18
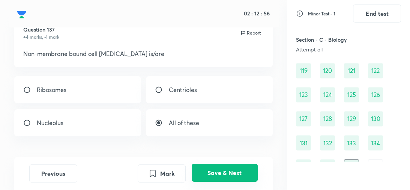
click at [225, 172] on button "Save & Next" at bounding box center [225, 173] width 66 height 18
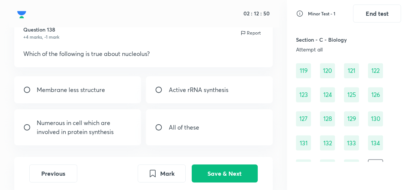
click at [190, 135] on div "All of these" at bounding box center [209, 127] width 126 height 36
radio input "true"
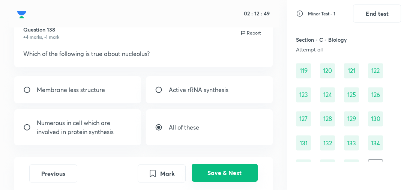
click at [211, 171] on button "Save & Next" at bounding box center [225, 173] width 66 height 18
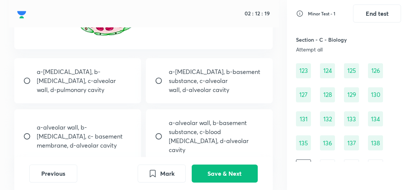
scroll to position [164, 0]
click at [174, 136] on p "capillary, d-alveolar cavity" at bounding box center [216, 145] width 95 height 18
radio input "true"
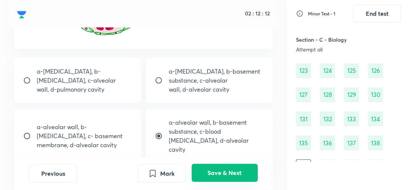
click at [221, 170] on button "Save & Next" at bounding box center [225, 173] width 66 height 18
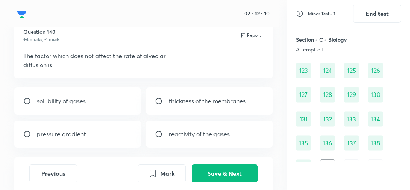
scroll to position [27, 0]
click at [171, 139] on div "reactivity of the gases." at bounding box center [209, 133] width 126 height 27
radio input "true"
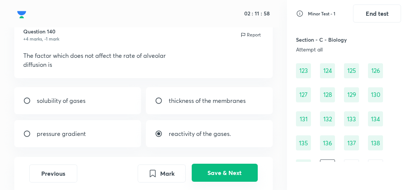
click at [223, 174] on button "Save & Next" at bounding box center [225, 173] width 66 height 18
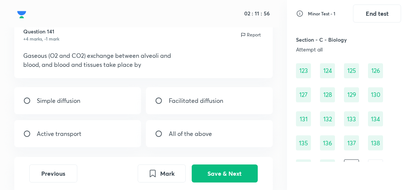
scroll to position [27, 0]
click at [102, 99] on div "Simple diffusion" at bounding box center [77, 100] width 126 height 27
radio input "true"
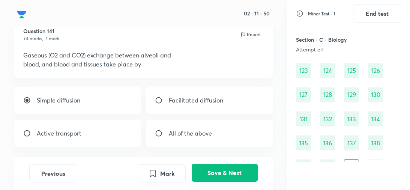
click at [226, 179] on button "Save & Next" at bounding box center [225, 173] width 66 height 18
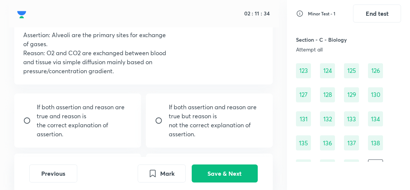
scroll to position [47, 0]
click at [169, 121] on p "not the correct explanation of assertion." at bounding box center [216, 130] width 95 height 18
radio input "true"
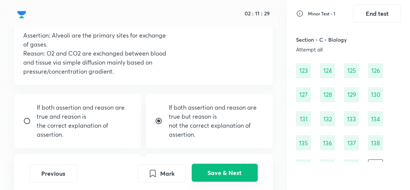
click at [230, 171] on button "Save & Next" at bounding box center [225, 173] width 66 height 18
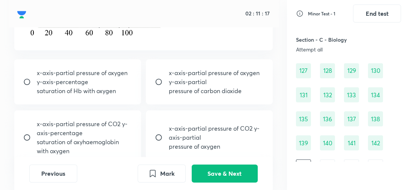
scroll to position [191, 0]
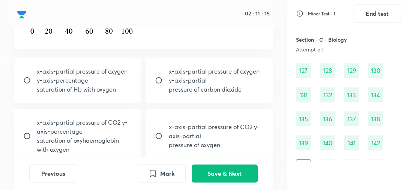
click at [167, 87] on div "x-axis-partial pressure of oxygen y-axis-partial pressure of carbon dioxide" at bounding box center [209, 80] width 126 height 45
radio input "false"
click at [30, 81] on input "radio" at bounding box center [30, 81] width 14 height 8
radio input "true"
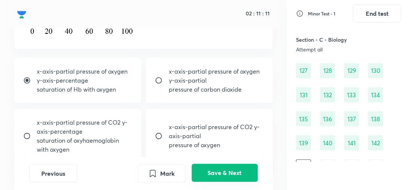
click at [218, 177] on button "Save & Next" at bounding box center [225, 173] width 66 height 18
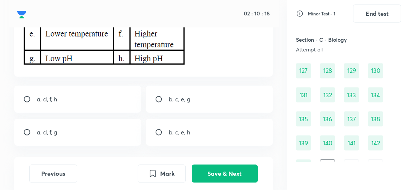
scroll to position [99, 0]
click at [82, 132] on div "a, d, f, g" at bounding box center [77, 132] width 126 height 27
radio input "true"
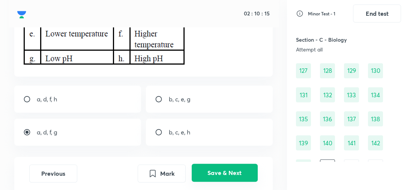
click at [227, 170] on button "Save & Next" at bounding box center [225, 173] width 66 height 18
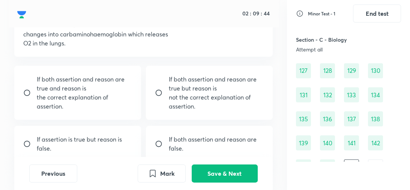
scroll to position [84, 0]
click at [99, 141] on p "If assertion is true but reason is false." at bounding box center [84, 144] width 95 height 18
radio input "true"
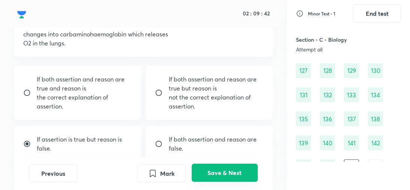
click at [224, 172] on button "Save & Next" at bounding box center [225, 173] width 66 height 18
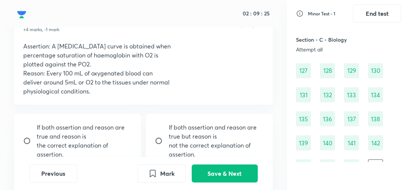
scroll to position [49, 0]
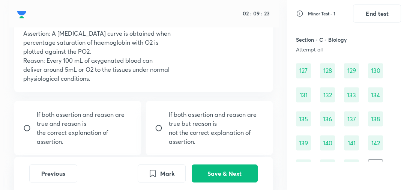
click at [167, 131] on input "radio" at bounding box center [162, 128] width 14 height 8
radio input "true"
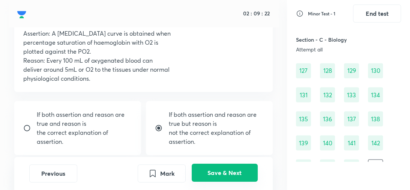
click at [218, 170] on button "Save & Next" at bounding box center [225, 173] width 66 height 18
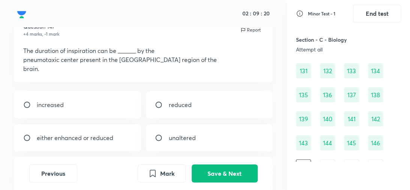
scroll to position [39, 0]
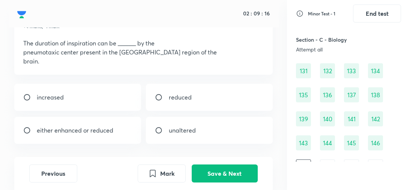
click at [199, 107] on div "reduced" at bounding box center [209, 97] width 126 height 27
radio input "true"
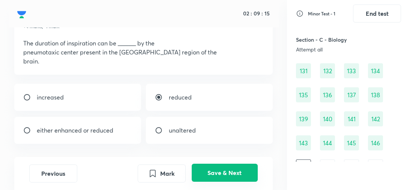
click at [211, 181] on button "Save & Next" at bounding box center [225, 173] width 66 height 18
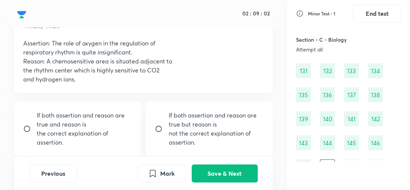
click at [167, 128] on input "radio" at bounding box center [162, 129] width 14 height 8
radio input "true"
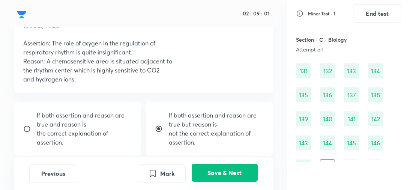
click at [220, 174] on button "Save & Next" at bounding box center [225, 173] width 66 height 18
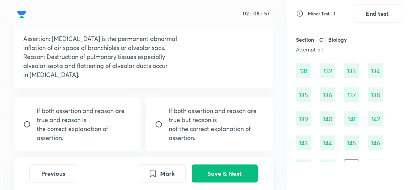
scroll to position [45, 0]
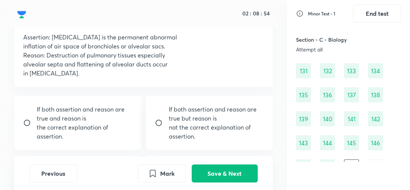
click at [28, 123] on input "radio" at bounding box center [30, 123] width 14 height 8
radio input "true"
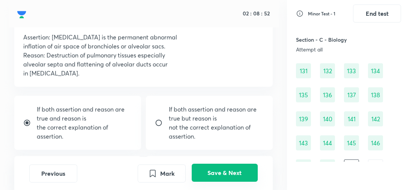
click at [217, 174] on button "Save & Next" at bounding box center [225, 173] width 66 height 18
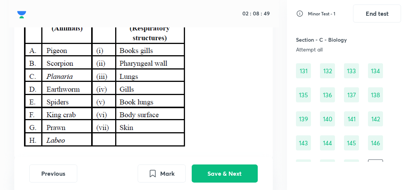
scroll to position [91, 0]
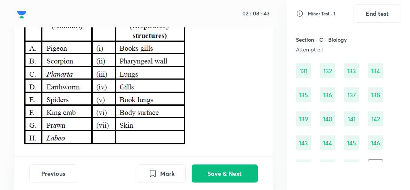
click at [189, 133] on p at bounding box center [143, 76] width 241 height 142
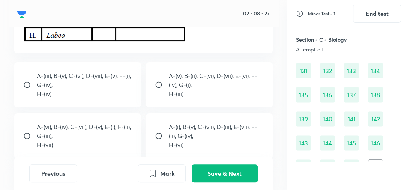
scroll to position [194, 0]
click at [28, 95] on div "A-(iii), B-(v), C-(vi), D-(vii), E-(v), F-(i), G-(iv), H-(iv)" at bounding box center [77, 84] width 126 height 45
radio input "true"
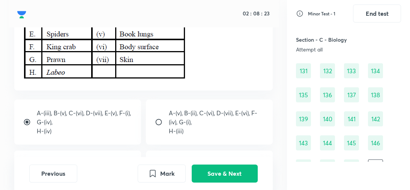
scroll to position [158, 0]
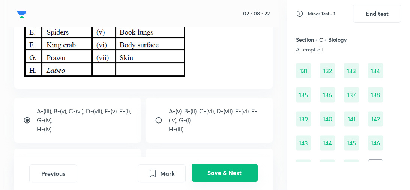
click at [209, 175] on button "Save & Next" at bounding box center [225, 173] width 66 height 18
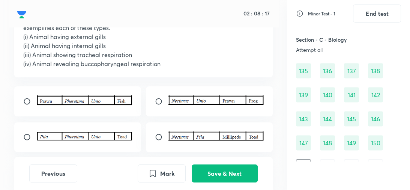
scroll to position [72, 0]
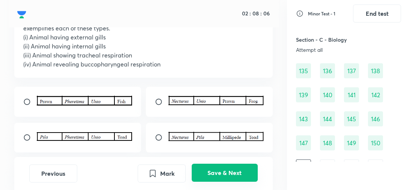
click at [240, 172] on button "Save & Next" at bounding box center [225, 173] width 66 height 18
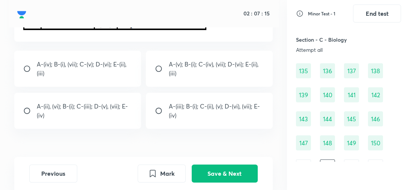
scroll to position [215, 0]
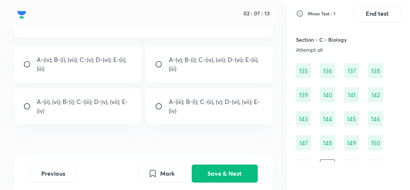
click at [73, 71] on p "A-(iv); B-(i), (vii); C-(v); D-(vi); E-(ii), (iii)" at bounding box center [84, 64] width 95 height 18
radio input "true"
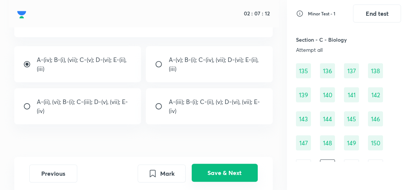
click at [229, 174] on button "Save & Next" at bounding box center [225, 173] width 66 height 18
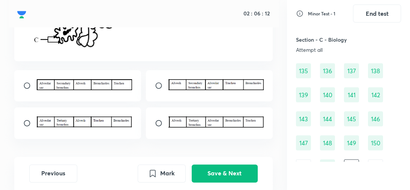
scroll to position [188, 0]
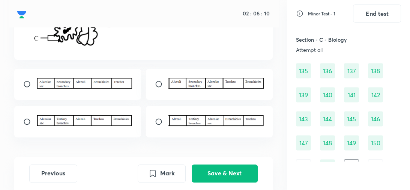
click at [29, 87] on input "radio" at bounding box center [30, 84] width 14 height 8
radio input "true"
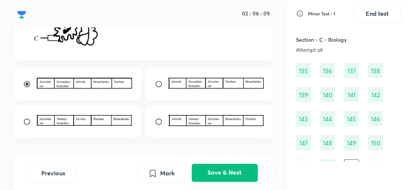
click at [230, 176] on button "Save & Next" at bounding box center [225, 173] width 66 height 18
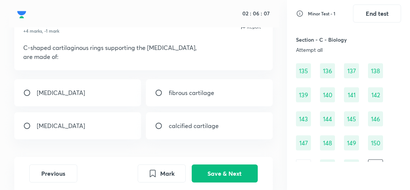
scroll to position [35, 0]
click at [96, 91] on div "elastic cartilage" at bounding box center [77, 92] width 126 height 27
radio input "true"
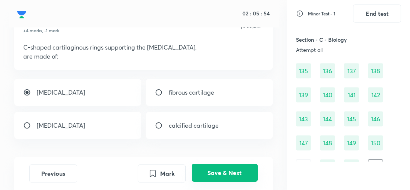
click at [213, 171] on button "Save & Next" at bounding box center [225, 173] width 66 height 18
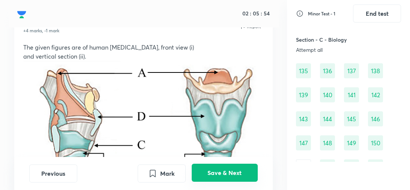
scroll to position [1039, 0]
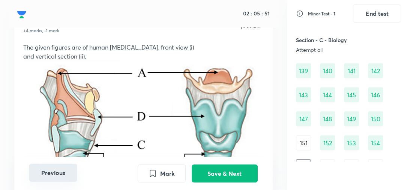
click at [53, 172] on button "Previous" at bounding box center [53, 173] width 48 height 18
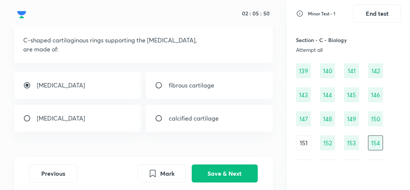
scroll to position [42, 0]
click at [88, 122] on div "hyaline cartilage" at bounding box center [77, 118] width 126 height 27
radio input "false"
radio input "true"
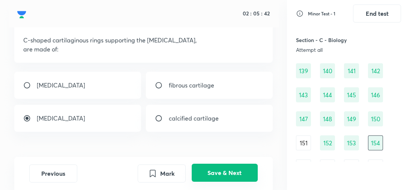
click at [218, 173] on button "Save & Next" at bounding box center [225, 173] width 66 height 18
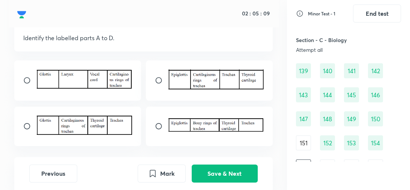
scroll to position [210, 0]
click at [33, 123] on input "radio" at bounding box center [30, 127] width 14 height 8
radio input "true"
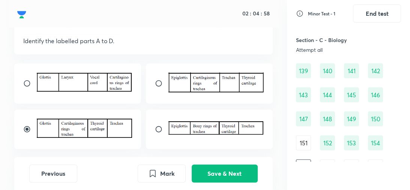
scroll to position [208, 0]
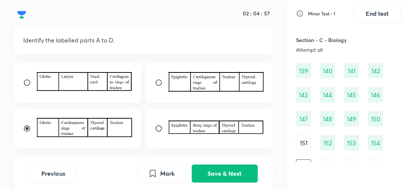
click at [159, 87] on div at bounding box center [209, 83] width 126 height 40
radio input "true"
radio input "false"
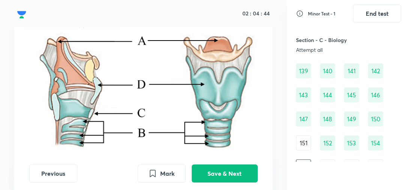
scroll to position [67, 0]
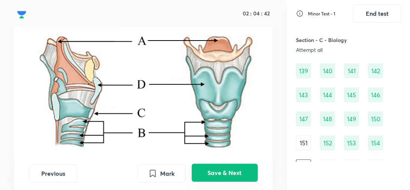
click at [213, 176] on button "Save & Next" at bounding box center [225, 173] width 66 height 18
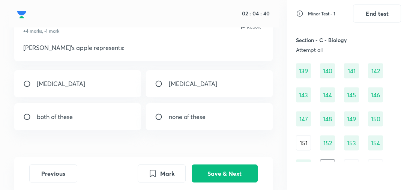
scroll to position [33, 0]
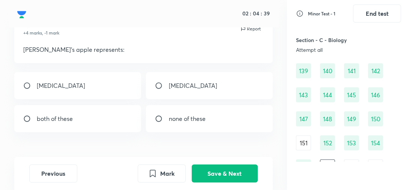
click at [160, 94] on div "thyroid cartilage" at bounding box center [209, 85] width 126 height 27
radio input "true"
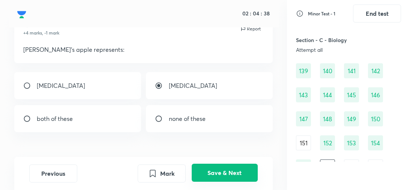
click at [227, 174] on button "Save & Next" at bounding box center [225, 173] width 66 height 18
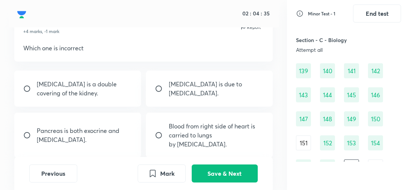
scroll to position [34, 0]
click at [102, 93] on p "Pleura is a double covering of the kidney." at bounding box center [84, 89] width 95 height 18
radio input "true"
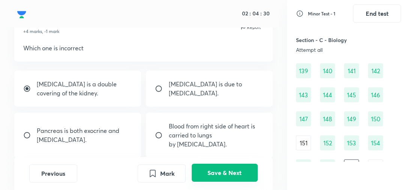
click at [208, 179] on button "Save & Next" at bounding box center [225, 173] width 66 height 18
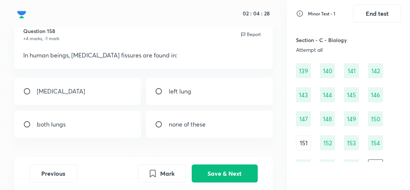
scroll to position [26, 0]
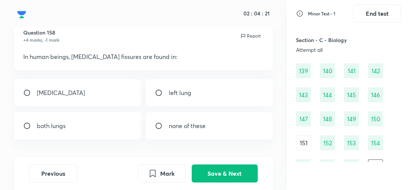
click at [67, 83] on div "[MEDICAL_DATA]" at bounding box center [77, 92] width 126 height 27
radio input "true"
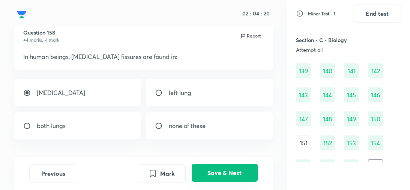
click at [218, 170] on button "Save & Next" at bounding box center [225, 173] width 66 height 18
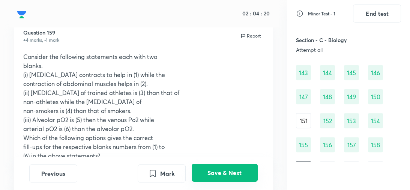
scroll to position [1063, 0]
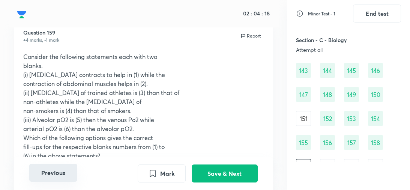
click at [43, 175] on button "Previous" at bounding box center [53, 173] width 48 height 18
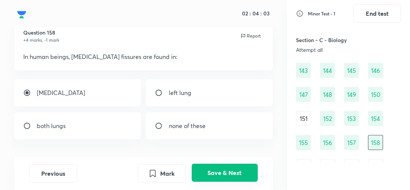
click at [209, 171] on button "Save & Next" at bounding box center [225, 173] width 66 height 18
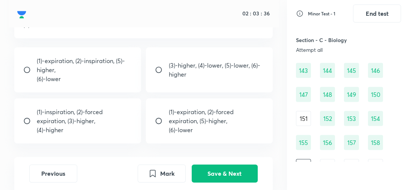
scroll to position [157, 0]
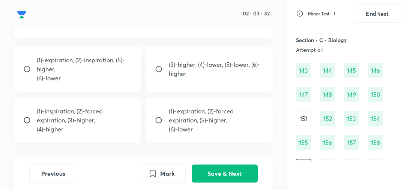
click at [50, 128] on p "(4)-higher" at bounding box center [84, 129] width 95 height 9
radio input "true"
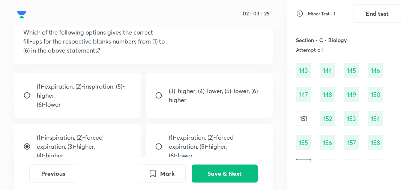
scroll to position [154, 0]
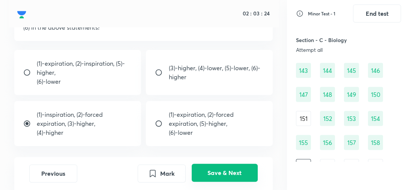
click at [211, 169] on button "Save & Next" at bounding box center [225, 173] width 66 height 18
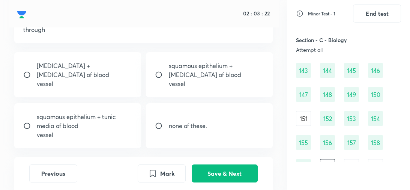
scroll to position [62, 0]
click at [50, 173] on button "Previous" at bounding box center [53, 173] width 48 height 18
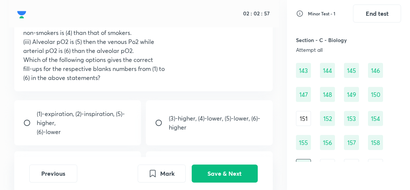
scroll to position [101, 0]
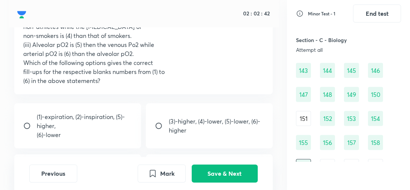
click at [110, 127] on p "(1)-expiration, (2)-inspiration, (5)-higher," at bounding box center [84, 121] width 95 height 18
radio input "true"
radio input "false"
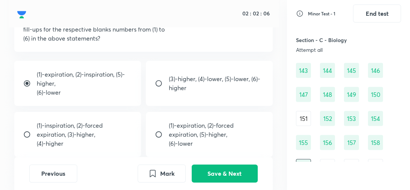
scroll to position [143, 0]
click at [122, 137] on p "(1)-inspiration, (2)-forced expiration, (3)-higher," at bounding box center [84, 130] width 95 height 18
radio input "false"
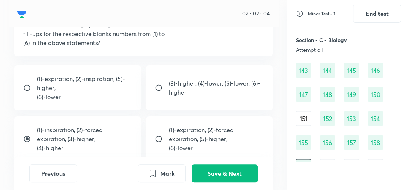
scroll to position [138, 0]
click at [122, 137] on p "(1)-inspiration, (2)-forced expiration, (3)-higher," at bounding box center [84, 135] width 95 height 18
radio input "false"
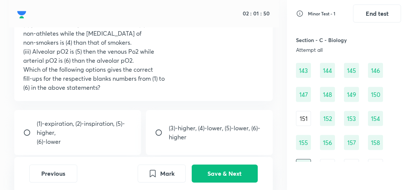
scroll to position [87, 0]
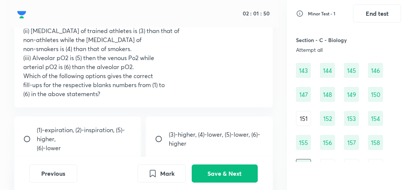
click at [197, 146] on p "(3)-higher, (4)-lower, (5)-lower, (6)-higher" at bounding box center [216, 139] width 95 height 18
radio input "true"
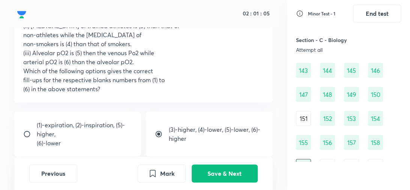
scroll to position [89, 0]
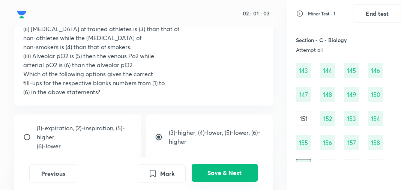
click at [246, 170] on button "Save & Next" at bounding box center [225, 173] width 66 height 18
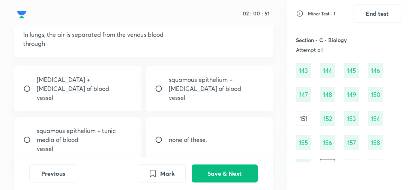
scroll to position [50, 0]
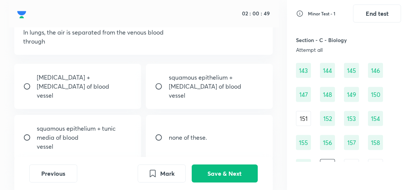
click at [181, 82] on p "squamous epithelium + endothelium of blood" at bounding box center [216, 82] width 95 height 18
radio input "true"
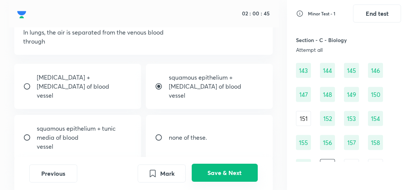
click at [221, 173] on button "Save & Next" at bounding box center [225, 173] width 66 height 18
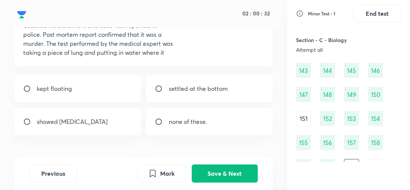
scroll to position [74, 0]
click at [93, 92] on div "kept floating" at bounding box center [77, 88] width 126 height 27
radio input "true"
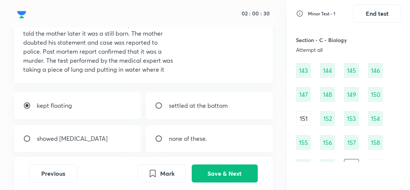
scroll to position [56, 0]
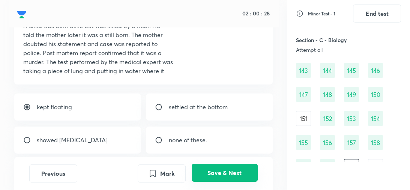
click at [217, 173] on button "Save & Next" at bounding box center [225, 173] width 66 height 18
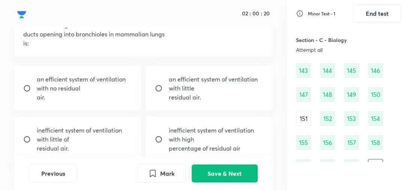
scroll to position [55, 0]
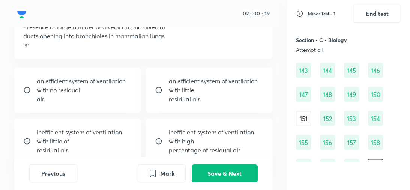
click at [172, 90] on p "an efficient system of ventilation with little" at bounding box center [216, 86] width 95 height 18
radio input "true"
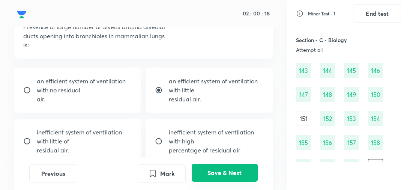
click at [220, 166] on button "Save & Next" at bounding box center [225, 173] width 66 height 18
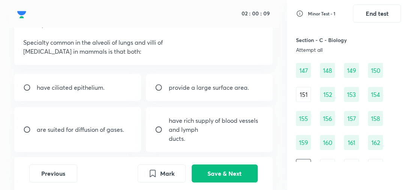
scroll to position [41, 0]
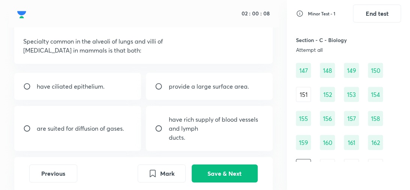
click at [198, 82] on p "provide a large surface area." at bounding box center [209, 86] width 80 height 9
radio input "true"
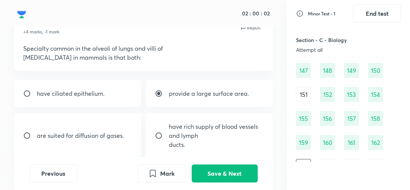
scroll to position [34, 0]
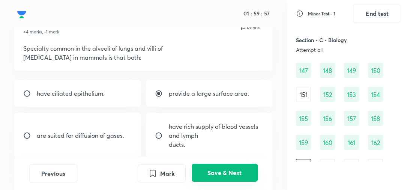
click at [213, 170] on button "Save & Next" at bounding box center [225, 173] width 66 height 18
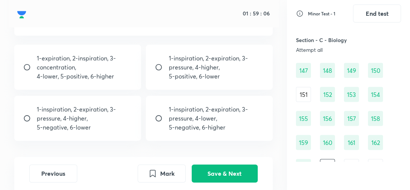
scroll to position [168, 0]
click at [205, 131] on p "5-negative, 6-higher" at bounding box center [216, 127] width 95 height 9
radio input "true"
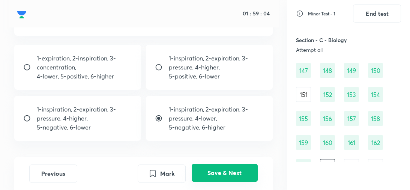
click at [217, 172] on button "Save & Next" at bounding box center [225, 173] width 66 height 18
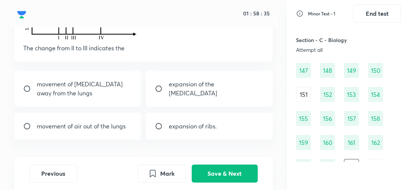
scroll to position [106, 0]
click at [102, 137] on div "movement of air out of the lungs" at bounding box center [77, 126] width 126 height 27
radio input "true"
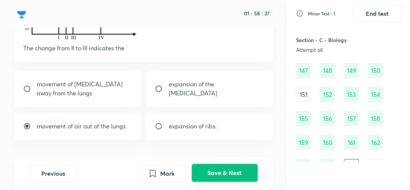
click at [215, 173] on button "Save & Next" at bounding box center [225, 173] width 66 height 18
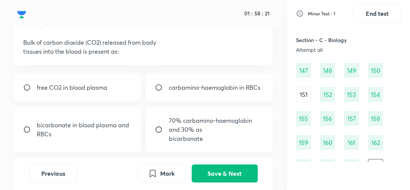
scroll to position [39, 0]
click at [211, 127] on p "70% carbamino-haemoglobin and 30% as" at bounding box center [216, 125] width 95 height 18
radio input "false"
click at [119, 138] on div "bicarbonate in blood plasma and RBCs" at bounding box center [77, 129] width 126 height 45
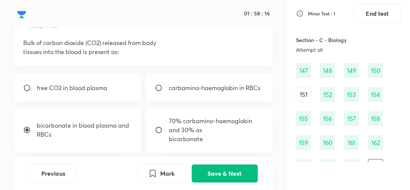
radio input "true"
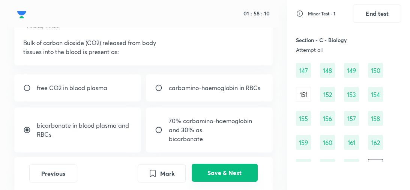
click at [215, 167] on button "Save & Next" at bounding box center [225, 173] width 66 height 18
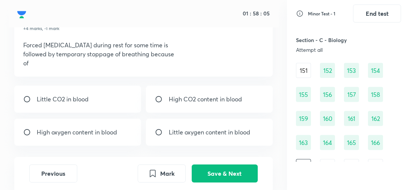
scroll to position [38, 0]
click at [109, 106] on div "Little CO2 in blood" at bounding box center [77, 98] width 126 height 27
radio input "true"
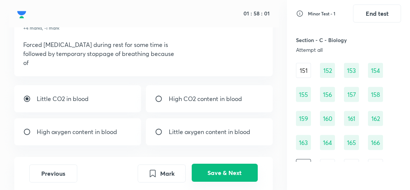
click at [216, 175] on button "Save & Next" at bounding box center [225, 173] width 66 height 18
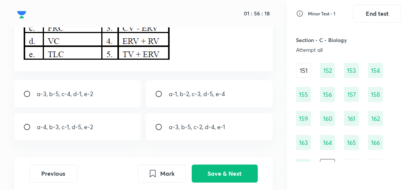
scroll to position [117, 0]
click at [118, 100] on div "a-3, b-5, c-4, d-1, e-2" at bounding box center [77, 93] width 126 height 27
radio input "true"
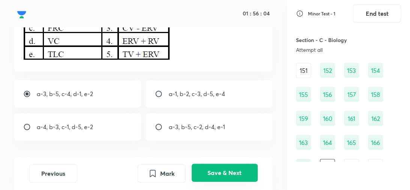
click at [214, 174] on button "Save & Next" at bounding box center [225, 173] width 66 height 18
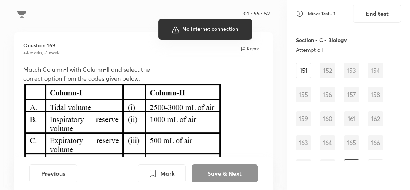
scroll to position [12, 0]
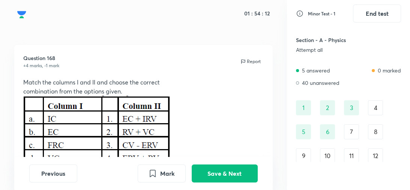
scroll to position [1099, 0]
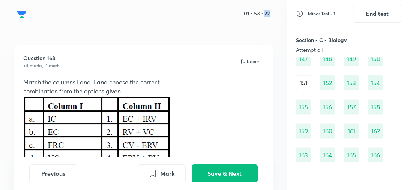
click at [274, 33] on div "01 : 53 : 22 Question 168 +4 marks, -1 mark Report Match the columns I and II a…" at bounding box center [143, 95] width 287 height 190
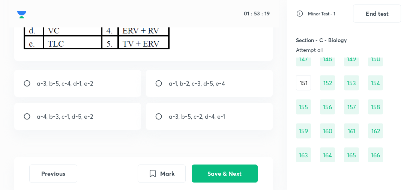
scroll to position [127, 0]
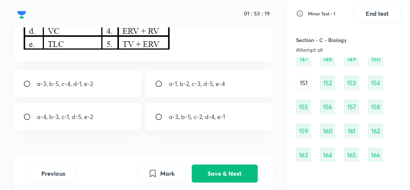
click at [96, 80] on div "a-3, b-5, c-4, d-1, e-2" at bounding box center [77, 83] width 126 height 27
radio input "true"
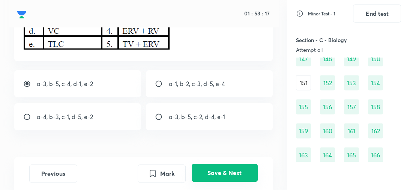
click at [219, 173] on button "Save & Next" at bounding box center [225, 173] width 66 height 18
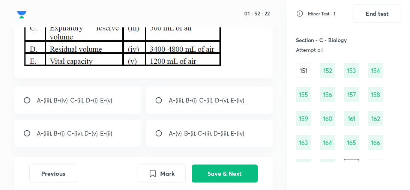
scroll to position [125, 0]
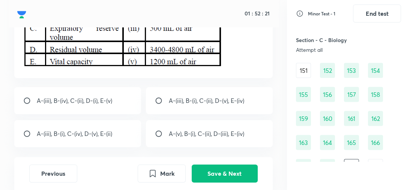
click at [214, 104] on p "A-(iii), B-(i), C-(ii), D-(v), E-(iv)" at bounding box center [206, 100] width 75 height 9
radio input "true"
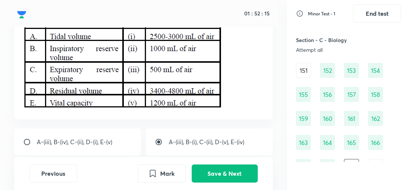
scroll to position [84, 0]
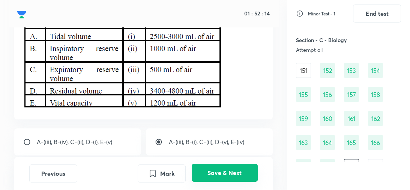
click at [226, 173] on button "Save & Next" at bounding box center [225, 173] width 66 height 18
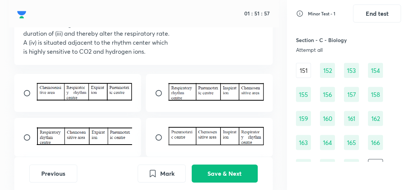
scroll to position [147, 0]
click at [162, 92] on input "radio" at bounding box center [162, 94] width 14 height 8
radio input "true"
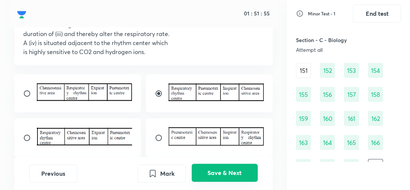
click at [235, 181] on button "Save & Next" at bounding box center [225, 173] width 66 height 18
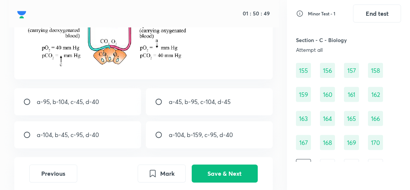
scroll to position [159, 0]
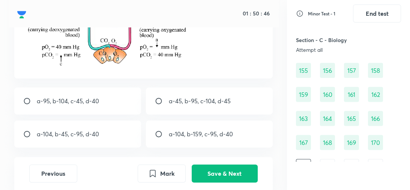
click at [102, 137] on div "a-104, b-45, c-95, d-40" at bounding box center [77, 133] width 126 height 27
radio input "true"
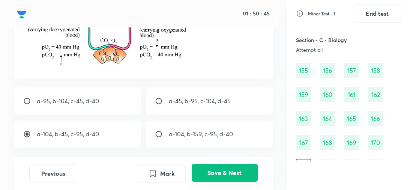
click at [226, 170] on button "Save & Next" at bounding box center [225, 173] width 66 height 18
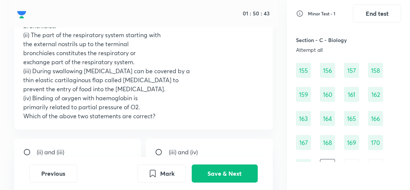
scroll to position [83, 0]
click at [60, 175] on button "Previous" at bounding box center [53, 173] width 48 height 18
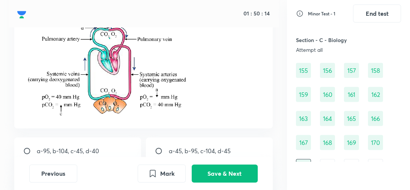
scroll to position [110, 0]
click at [107, 150] on div "a-95, b-104, c-45, d-40" at bounding box center [77, 150] width 126 height 27
radio input "true"
radio input "false"
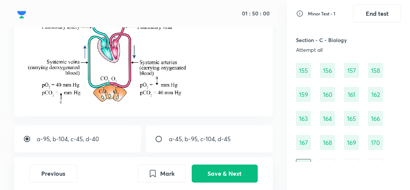
scroll to position [122, 0]
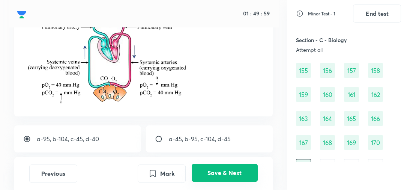
click at [219, 172] on button "Save & Next" at bounding box center [225, 173] width 66 height 18
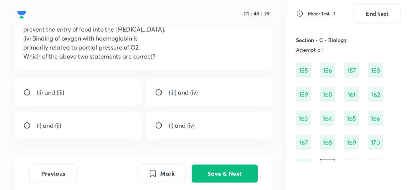
scroll to position [143, 0]
click at [171, 99] on div "(iii) and (iv)" at bounding box center [209, 92] width 126 height 27
click at [177, 125] on p "(i) and (iv)" at bounding box center [182, 125] width 26 height 9
radio input "false"
radio input "true"
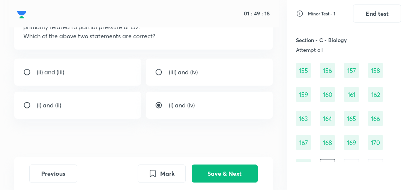
scroll to position [163, 0]
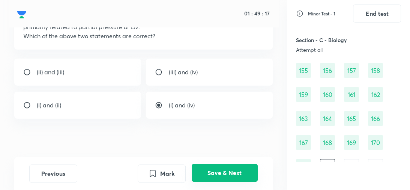
click at [226, 172] on button "Save & Next" at bounding box center [225, 173] width 66 height 18
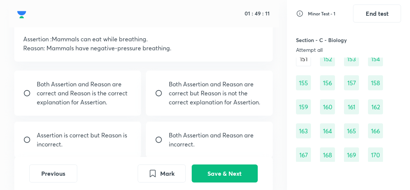
scroll to position [43, 0]
click at [38, 97] on p "Both Assertion and Reason are correct and Reason is the correct explanation for…" at bounding box center [84, 93] width 95 height 27
radio input "true"
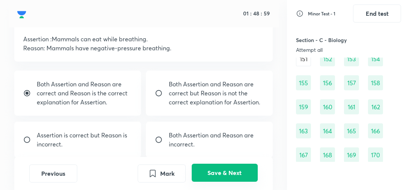
click at [225, 172] on button "Save & Next" at bounding box center [225, 173] width 66 height 18
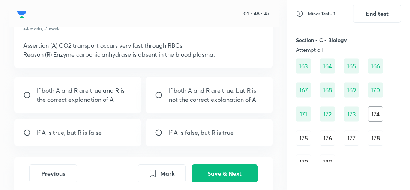
scroll to position [38, 0]
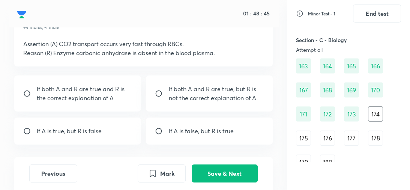
click at [105, 137] on div "If A is true, but R is false" at bounding box center [77, 130] width 126 height 27
radio input "true"
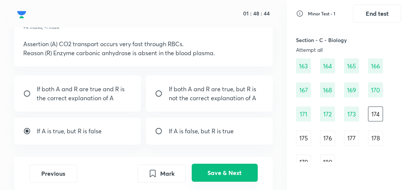
click at [217, 172] on button "Save & Next" at bounding box center [225, 173] width 66 height 18
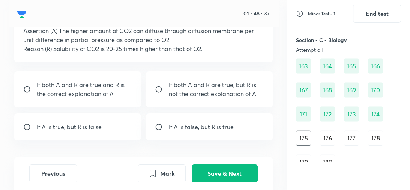
scroll to position [59, 0]
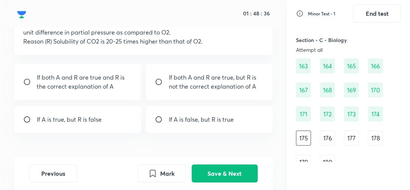
click at [89, 75] on p "If both A and R are true and R is the correct explanation of A" at bounding box center [84, 82] width 95 height 18
radio input "true"
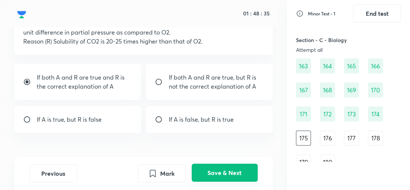
click at [228, 171] on button "Save & Next" at bounding box center [225, 173] width 66 height 18
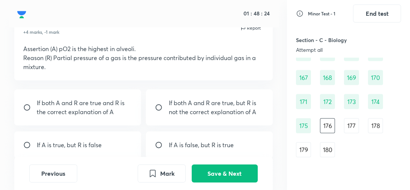
scroll to position [33, 0]
click at [185, 108] on p "If both A and R are true, but R is not the correct explanation of A" at bounding box center [216, 107] width 95 height 18
radio input "true"
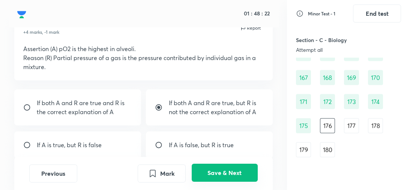
click at [219, 173] on button "Save & Next" at bounding box center [225, 173] width 66 height 18
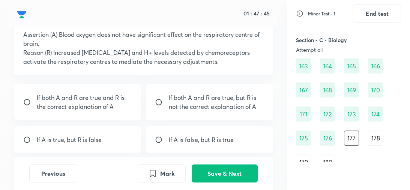
scroll to position [48, 0]
drag, startPoint x: 189, startPoint y: 116, endPoint x: 90, endPoint y: 113, distance: 99.1
click at [90, 113] on div "If both A and R are true and R is the correct explanation of A If both A and R …" at bounding box center [143, 118] width 259 height 69
click at [90, 113] on div "If both A and R are true and R is the correct explanation of A" at bounding box center [77, 102] width 126 height 36
radio input "true"
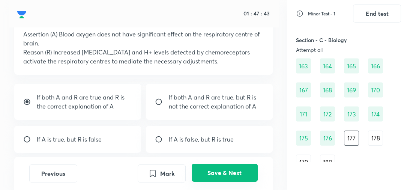
click at [207, 169] on button "Save & Next" at bounding box center [225, 173] width 66 height 18
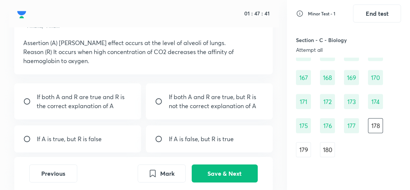
scroll to position [40, 0]
click at [165, 145] on div "If A is false, but R is true" at bounding box center [209, 138] width 126 height 27
radio input "true"
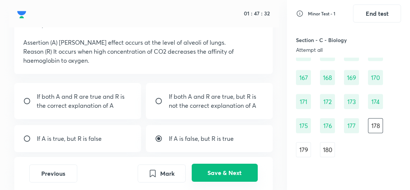
click at [233, 174] on button "Save & Next" at bounding box center [225, 173] width 66 height 18
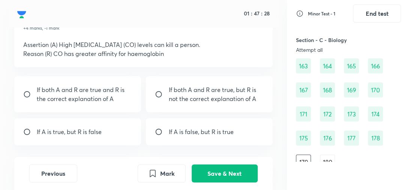
scroll to position [38, 0]
click at [108, 96] on p "If both A and R are true and R is the correct explanation of A" at bounding box center [84, 94] width 95 height 18
radio input "true"
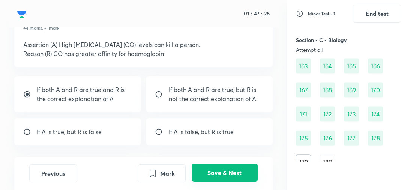
click at [218, 171] on button "Save & Next" at bounding box center [225, 173] width 66 height 18
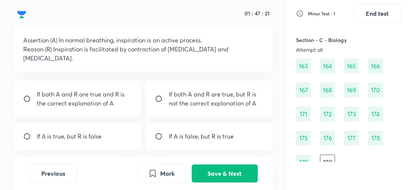
scroll to position [42, 0]
click at [99, 103] on p "If both A and R are true and R is the correct explanation of A" at bounding box center [84, 99] width 95 height 18
radio input "true"
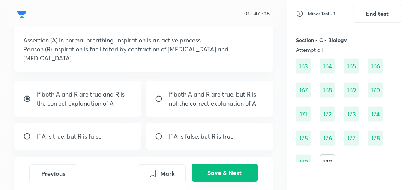
click at [218, 175] on button "Save & Next" at bounding box center [225, 173] width 66 height 18
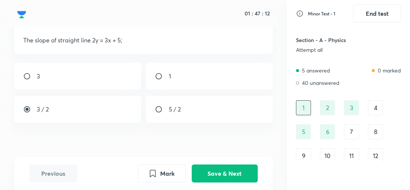
scroll to position [0, 0]
click at [348, 129] on div "7" at bounding box center [351, 131] width 15 height 15
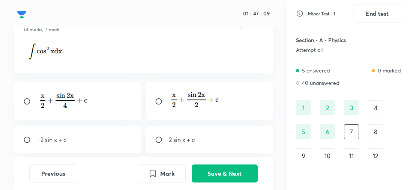
scroll to position [36, 0]
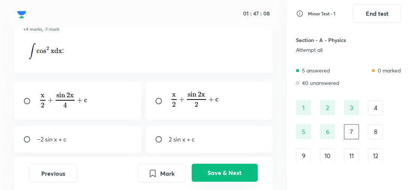
click at [227, 170] on button "Save & Next" at bounding box center [225, 173] width 66 height 18
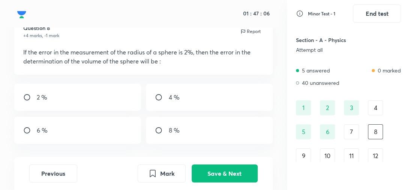
scroll to position [30, 0]
click at [59, 135] on div "6 %" at bounding box center [77, 130] width 126 height 27
radio input "true"
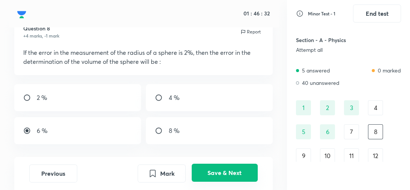
click at [228, 176] on button "Save & Next" at bounding box center [225, 173] width 66 height 18
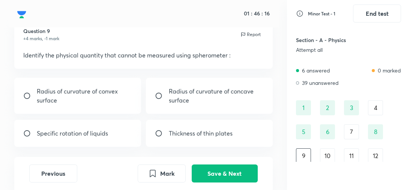
scroll to position [26, 0]
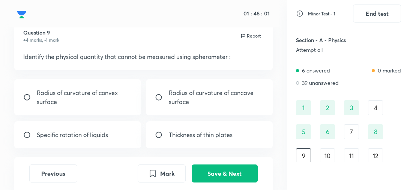
click at [206, 145] on div "Thickness of thin plates" at bounding box center [209, 134] width 126 height 27
radio input "true"
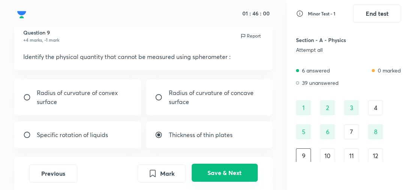
click at [212, 173] on button "Save & Next" at bounding box center [225, 173] width 66 height 18
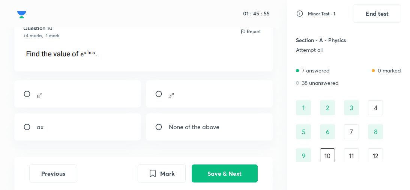
scroll to position [30, 0]
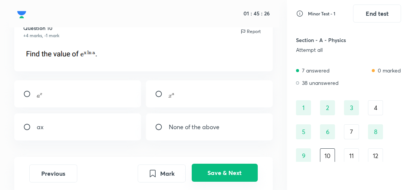
click at [227, 170] on button "Save & Next" at bounding box center [225, 173] width 66 height 18
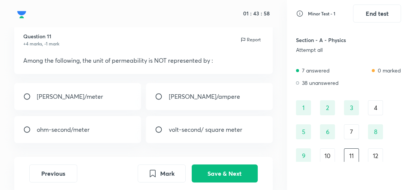
scroll to position [24, 0]
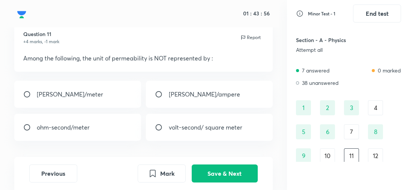
click at [205, 129] on p "volt-second/ square meter" at bounding box center [206, 127] width 74 height 9
radio input "true"
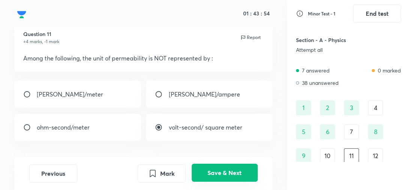
click at [222, 172] on button "Save & Next" at bounding box center [225, 173] width 66 height 18
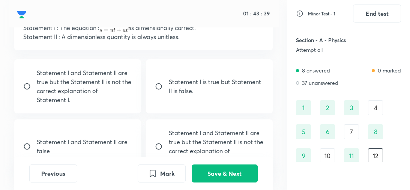
scroll to position [55, 0]
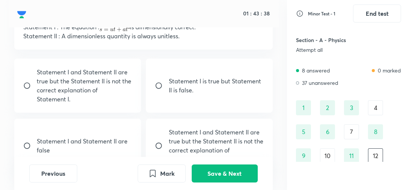
click at [110, 142] on p "Statement I and Statement II are false" at bounding box center [84, 146] width 95 height 18
radio input "true"
click at [188, 99] on div "Statement I is true but Statement II is false." at bounding box center [209, 86] width 126 height 54
radio input "true"
radio input "false"
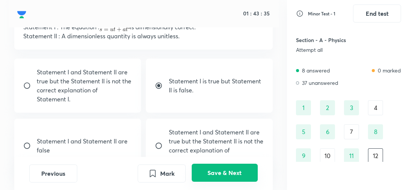
click at [213, 172] on button "Save & Next" at bounding box center [225, 173] width 66 height 18
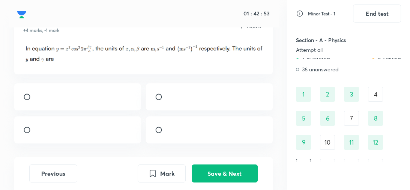
scroll to position [36, 0]
click at [44, 106] on div at bounding box center [77, 96] width 126 height 27
radio input "true"
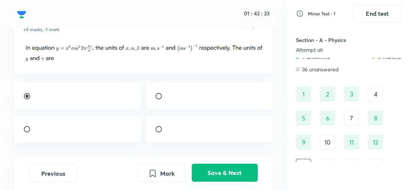
click at [215, 173] on button "Save & Next" at bounding box center [225, 173] width 66 height 18
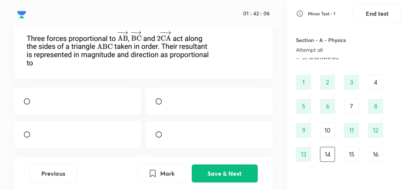
scroll to position [49, 0]
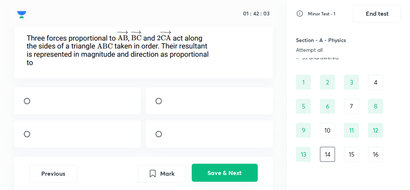
click at [219, 172] on button "Save & Next" at bounding box center [225, 173] width 66 height 18
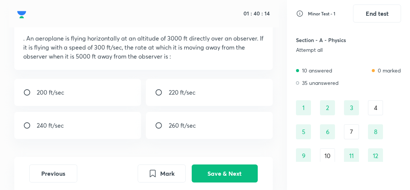
scroll to position [43, 0]
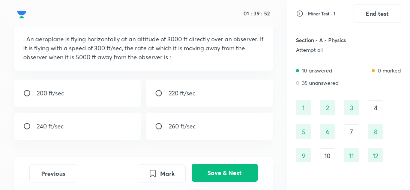
click at [239, 172] on button "Save & Next" at bounding box center [225, 173] width 66 height 18
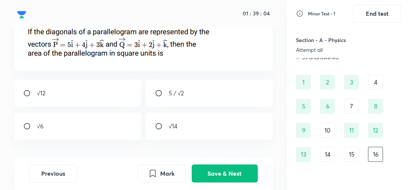
scroll to position [52, 0]
click at [81, 126] on div "√6" at bounding box center [77, 125] width 126 height 27
radio input "true"
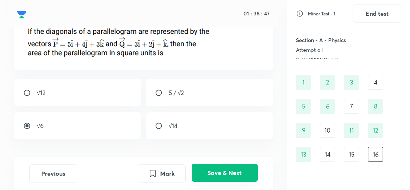
click at [220, 168] on button "Save & Next" at bounding box center [225, 173] width 66 height 18
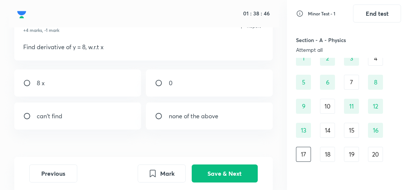
scroll to position [34, 0]
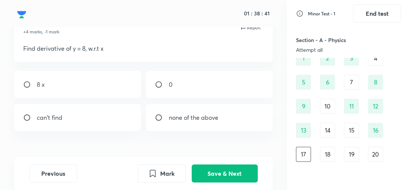
click at [164, 93] on div "0" at bounding box center [209, 84] width 126 height 27
radio input "true"
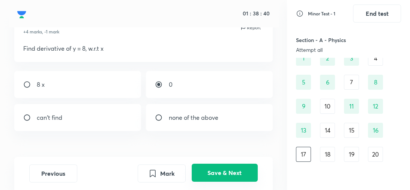
click at [211, 176] on button "Save & Next" at bounding box center [225, 173] width 66 height 18
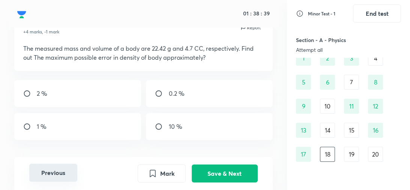
click at [49, 175] on button "Previous" at bounding box center [53, 173] width 48 height 18
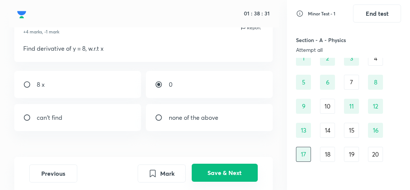
click at [232, 178] on button "Save & Next" at bounding box center [225, 173] width 66 height 18
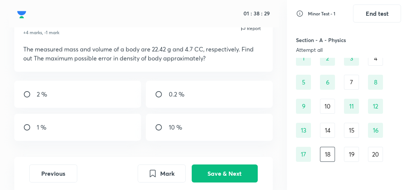
scroll to position [35, 0]
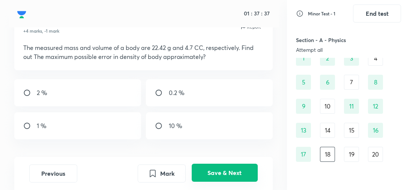
click at [214, 170] on button "Save & Next" at bounding box center [225, 173] width 66 height 18
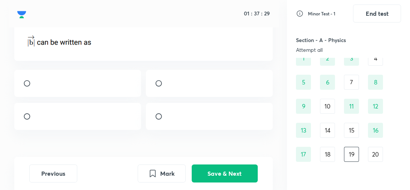
scroll to position [45, 0]
click at [128, 96] on div at bounding box center [77, 82] width 126 height 27
radio input "true"
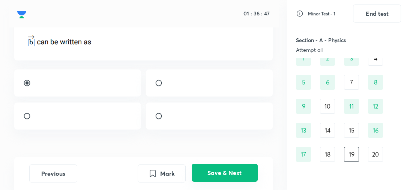
click at [235, 176] on button "Save & Next" at bounding box center [225, 173] width 66 height 18
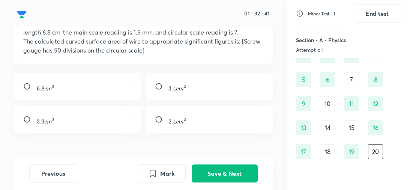
scroll to position [48, 0]
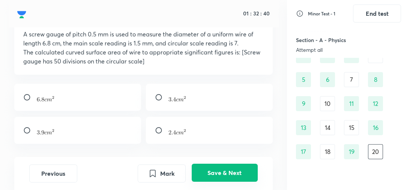
click at [228, 172] on button "Save & Next" at bounding box center [225, 173] width 66 height 18
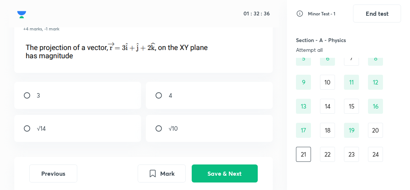
scroll to position [37, 0]
click at [199, 137] on div "√10" at bounding box center [209, 127] width 126 height 27
radio input "true"
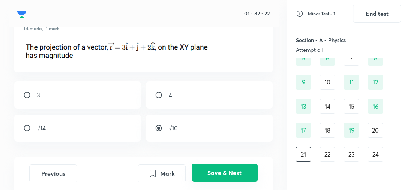
click at [207, 174] on button "Save & Next" at bounding box center [225, 173] width 66 height 18
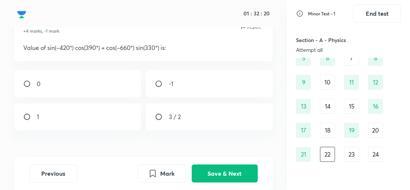
scroll to position [31, 0]
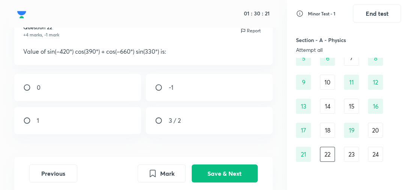
click at [176, 81] on div "-1" at bounding box center [209, 87] width 126 height 27
radio input "true"
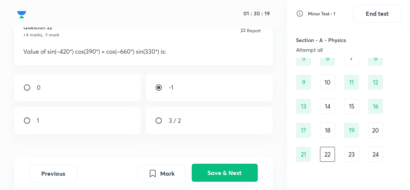
click at [212, 176] on button "Save & Next" at bounding box center [225, 173] width 66 height 18
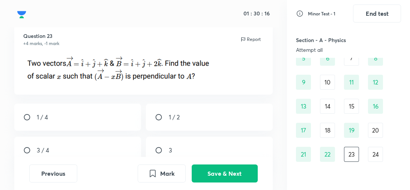
scroll to position [22, 0]
click at [92, 147] on div "3 / 4" at bounding box center [77, 150] width 126 height 27
radio input "true"
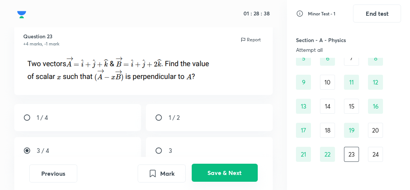
click at [211, 173] on button "Save & Next" at bounding box center [225, 173] width 66 height 18
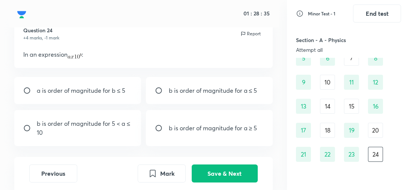
scroll to position [26, 0]
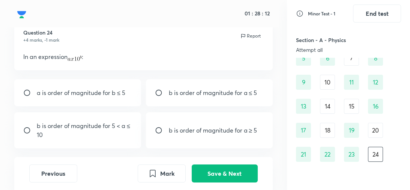
click at [125, 139] on div "b is order of magnitude for 5 < a ≤ 10" at bounding box center [77, 130] width 126 height 36
radio input "true"
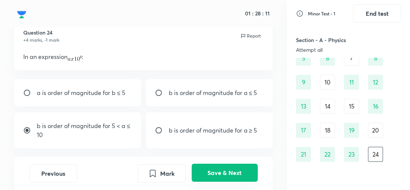
click at [234, 176] on button "Save & Next" at bounding box center [225, 173] width 66 height 18
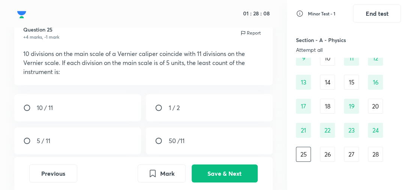
scroll to position [29, 0]
click at [105, 143] on div "5 / 11" at bounding box center [77, 140] width 126 height 27
radio input "true"
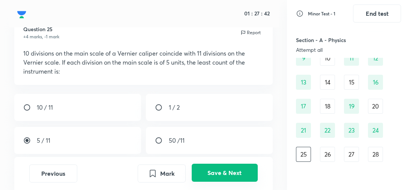
click at [216, 171] on button "Save & Next" at bounding box center [225, 173] width 66 height 18
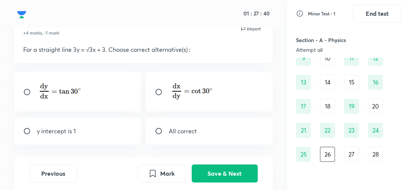
scroll to position [33, 0]
click at [112, 99] on div at bounding box center [77, 91] width 126 height 39
click at [209, 125] on div "All correct" at bounding box center [209, 130] width 126 height 27
radio input "false"
radio input "true"
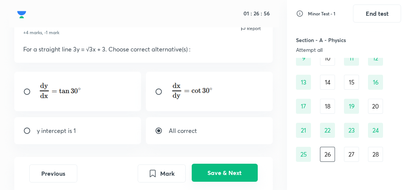
click at [216, 172] on button "Save & Next" at bounding box center [225, 173] width 66 height 18
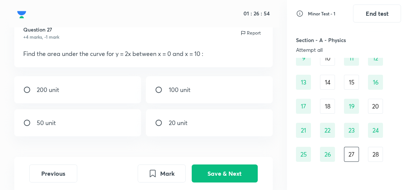
scroll to position [28, 0]
click at [205, 95] on div "100 unit" at bounding box center [209, 90] width 126 height 27
radio input "true"
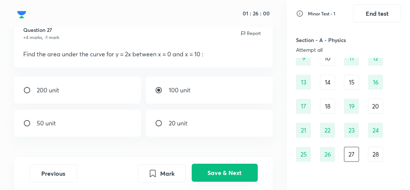
click at [216, 178] on button "Save & Next" at bounding box center [225, 173] width 66 height 18
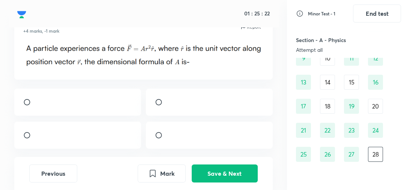
scroll to position [39, 0]
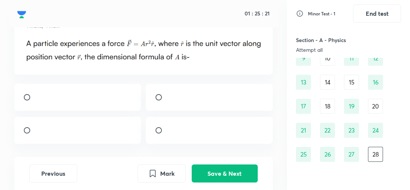
click at [169, 132] on img at bounding box center [169, 132] width 0 height 0
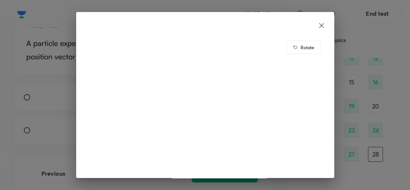
click at [320, 27] on icon at bounding box center [322, 26] width 8 height 8
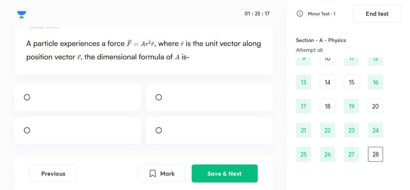
click at [158, 134] on input "radio" at bounding box center [162, 130] width 14 height 8
radio input "true"
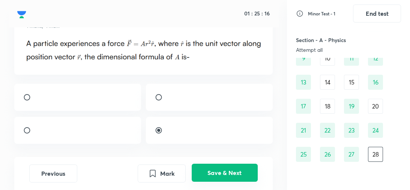
click at [215, 176] on button "Save & Next" at bounding box center [225, 173] width 66 height 18
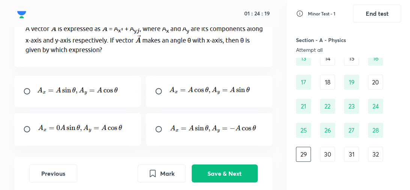
scroll to position [56, 0]
click at [191, 96] on p at bounding box center [210, 90] width 83 height 13
radio input "true"
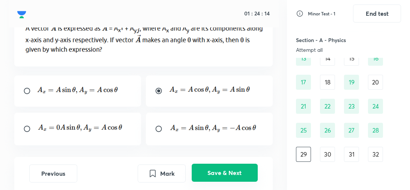
click at [227, 174] on button "Save & Next" at bounding box center [225, 173] width 66 height 18
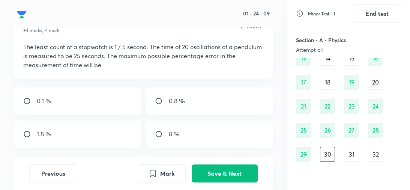
scroll to position [37, 0]
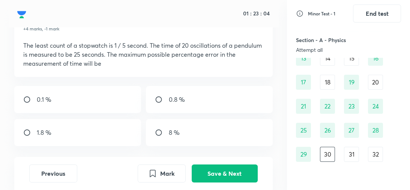
click at [190, 96] on div "0.8 %" at bounding box center [209, 99] width 126 height 27
radio input "true"
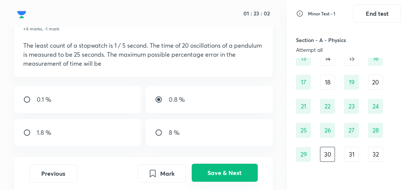
click at [222, 178] on button "Save & Next" at bounding box center [225, 173] width 66 height 18
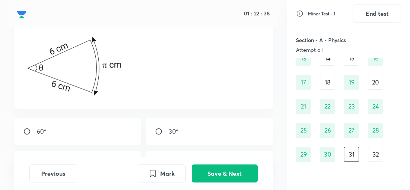
scroll to position [61, 0]
click at [215, 132] on div "30°" at bounding box center [209, 131] width 126 height 27
radio input "true"
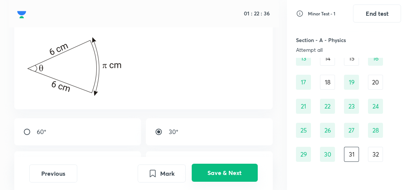
click at [216, 169] on button "Save & Next" at bounding box center [225, 173] width 66 height 18
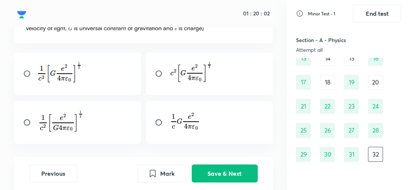
scroll to position [63, 0]
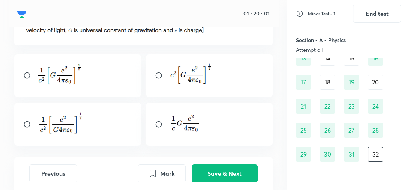
click at [110, 133] on div at bounding box center [77, 124] width 126 height 43
radio input "true"
click at [112, 86] on div at bounding box center [77, 75] width 126 height 42
radio input "true"
radio input "false"
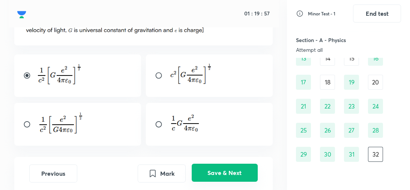
click at [217, 171] on button "Save & Next" at bounding box center [225, 173] width 66 height 18
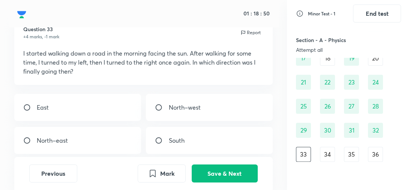
scroll to position [44, 0]
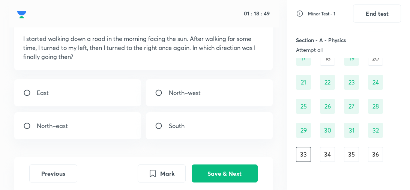
click at [48, 96] on p "East" at bounding box center [43, 92] width 12 height 9
radio input "true"
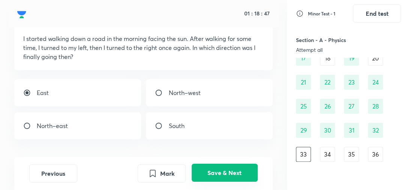
click at [223, 169] on button "Save & Next" at bounding box center [225, 173] width 66 height 18
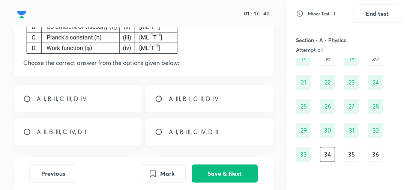
scroll to position [89, 0]
click at [164, 103] on div "A-III, B-I, C-II, D-IV" at bounding box center [209, 98] width 126 height 27
radio input "true"
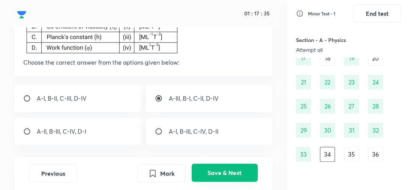
click at [239, 168] on button "Save & Next" at bounding box center [225, 173] width 66 height 18
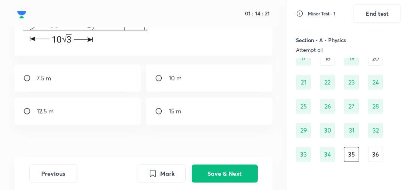
scroll to position [142, 0]
click at [192, 79] on div "10 m" at bounding box center [209, 76] width 126 height 27
radio input "true"
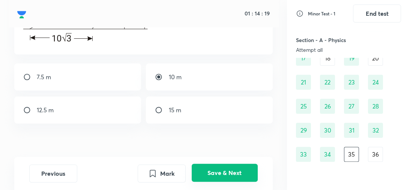
click at [213, 171] on button "Save & Next" at bounding box center [225, 173] width 66 height 18
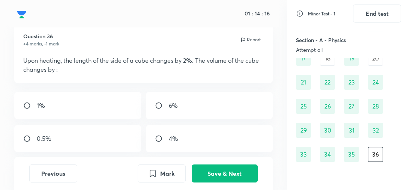
scroll to position [22, 0]
click at [188, 105] on div "6%" at bounding box center [209, 105] width 126 height 27
radio input "true"
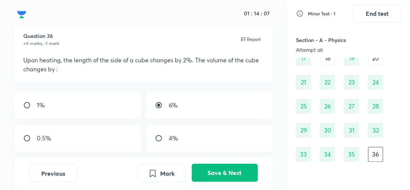
click at [213, 174] on button "Save & Next" at bounding box center [225, 173] width 66 height 18
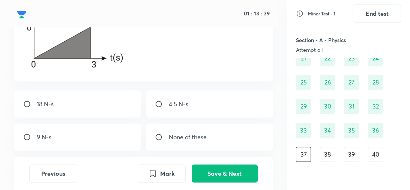
scroll to position [116, 0]
click at [106, 135] on div "9 N-s" at bounding box center [77, 136] width 126 height 27
radio input "true"
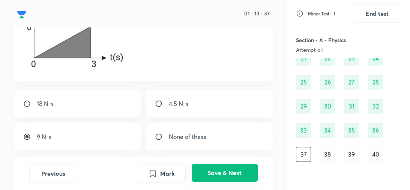
click at [227, 175] on button "Save & Next" at bounding box center [225, 173] width 66 height 18
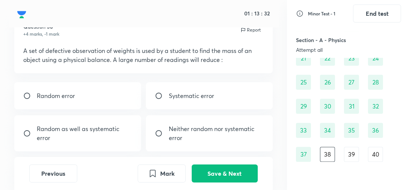
scroll to position [33, 0]
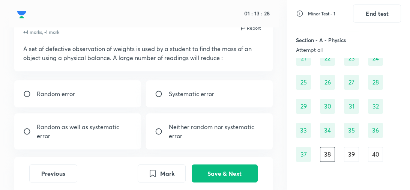
click at [163, 96] on input "radio" at bounding box center [162, 94] width 14 height 8
radio input "true"
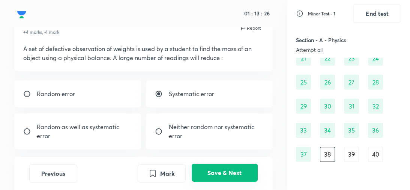
click at [212, 172] on button "Save & Next" at bounding box center [225, 173] width 66 height 18
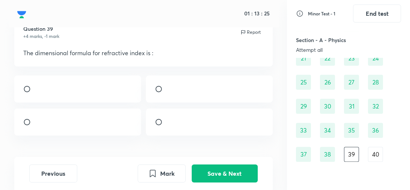
scroll to position [29, 0]
click at [51, 165] on button "Previous" at bounding box center [53, 173] width 48 height 18
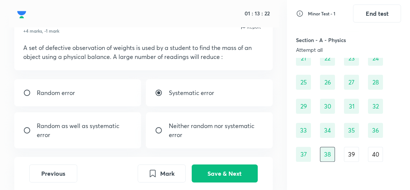
scroll to position [33, 0]
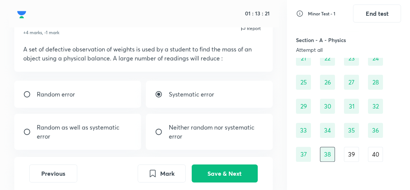
click at [101, 97] on div "Random error" at bounding box center [77, 94] width 126 height 27
radio input "true"
radio input "false"
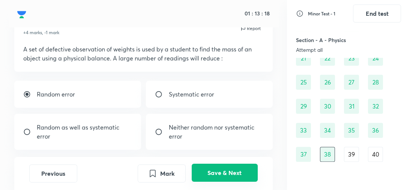
click at [215, 172] on button "Save & Next" at bounding box center [225, 173] width 66 height 18
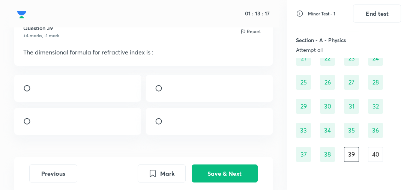
scroll to position [29, 0]
click at [168, 96] on div at bounding box center [209, 88] width 126 height 27
radio input "true"
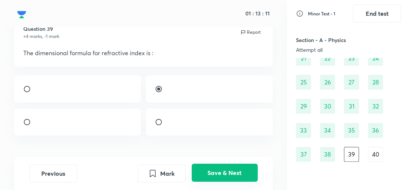
click at [235, 174] on button "Save & Next" at bounding box center [225, 173] width 66 height 18
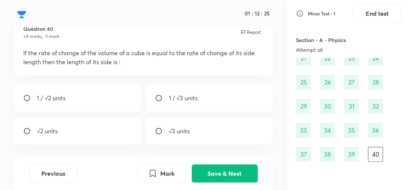
scroll to position [30, 0]
click at [169, 101] on p "1 / √3 units" at bounding box center [183, 97] width 29 height 9
radio input "true"
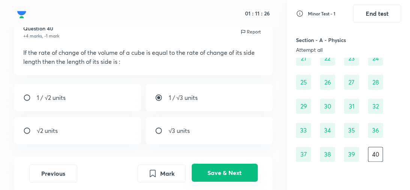
click at [221, 174] on button "Save & Next" at bounding box center [225, 173] width 66 height 18
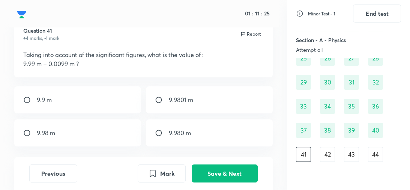
scroll to position [27, 0]
click at [104, 138] on div "9.98 m" at bounding box center [77, 133] width 126 height 27
radio input "true"
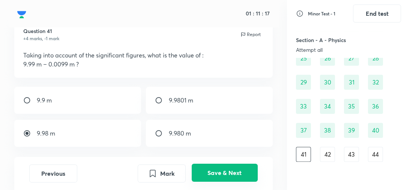
click at [238, 178] on button "Save & Next" at bounding box center [225, 173] width 66 height 18
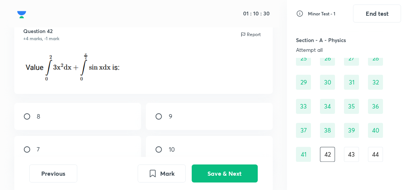
click at [174, 111] on div "9" at bounding box center [209, 116] width 126 height 27
radio input "true"
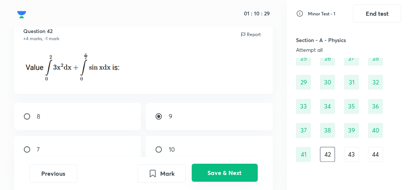
click at [217, 170] on button "Save & Next" at bounding box center [225, 173] width 66 height 18
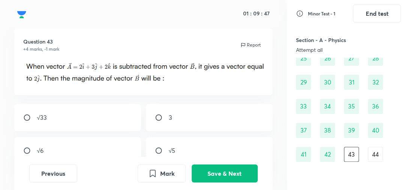
scroll to position [16, 0]
click at [159, 117] on input "radio" at bounding box center [162, 118] width 14 height 8
radio input "true"
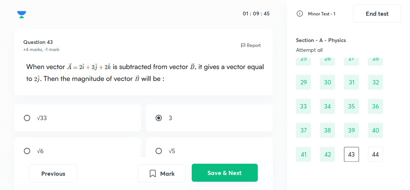
click at [231, 170] on button "Save & Next" at bounding box center [225, 173] width 66 height 18
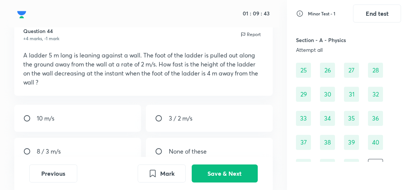
scroll to position [27, 0]
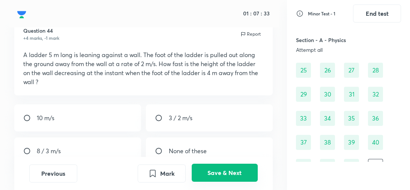
click at [206, 172] on button "Save & Next" at bounding box center [225, 173] width 66 height 18
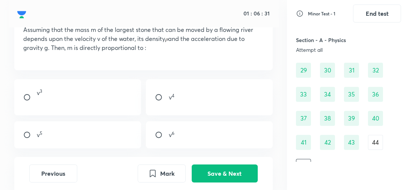
scroll to position [53, 0]
click at [202, 147] on div "v 6" at bounding box center [209, 134] width 126 height 27
radio input "true"
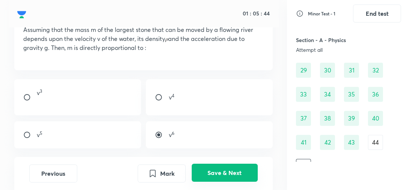
click at [214, 171] on button "Save & Next" at bounding box center [225, 173] width 66 height 18
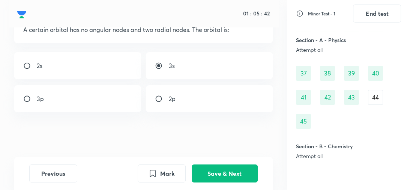
scroll to position [244, 0]
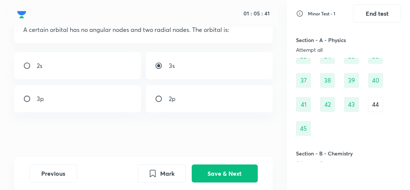
click at [373, 97] on div "44" at bounding box center [375, 104] width 15 height 15
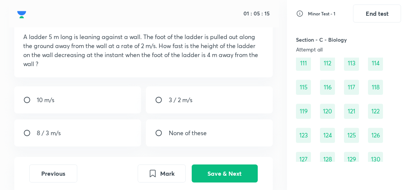
scroll to position [791, 0]
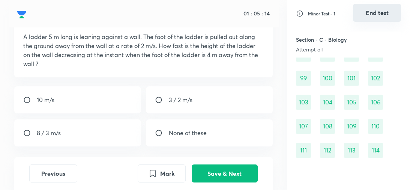
click at [370, 20] on button "End test" at bounding box center [377, 13] width 48 height 18
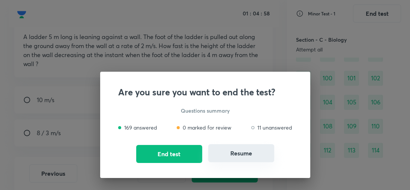
click at [241, 156] on button "Resume" at bounding box center [241, 153] width 66 height 18
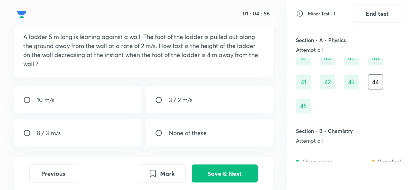
scroll to position [0, 0]
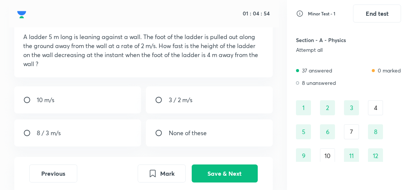
click at [303, 100] on div "1" at bounding box center [303, 107] width 15 height 15
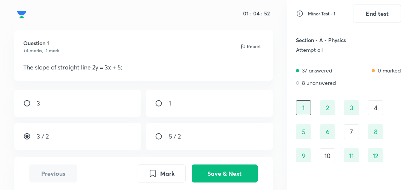
scroll to position [24, 0]
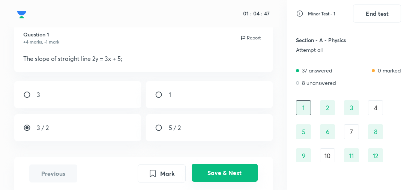
click at [234, 172] on button "Save & Next" at bounding box center [225, 173] width 66 height 18
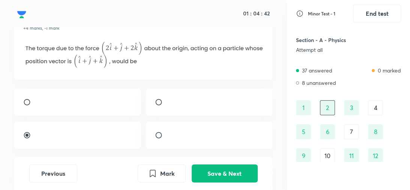
scroll to position [41, 0]
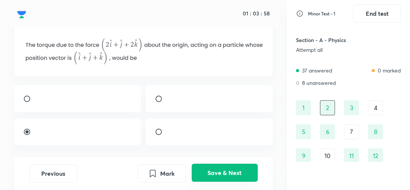
click at [221, 177] on button "Save & Next" at bounding box center [225, 173] width 66 height 18
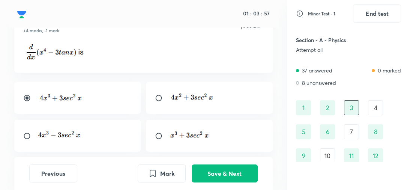
scroll to position [35, 0]
click at [113, 140] on div at bounding box center [77, 136] width 126 height 32
radio input "false"
radio input "true"
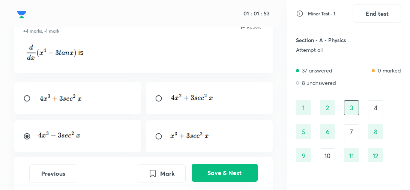
click at [218, 171] on button "Save & Next" at bounding box center [225, 173] width 66 height 18
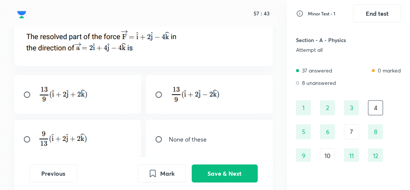
scroll to position [45, 0]
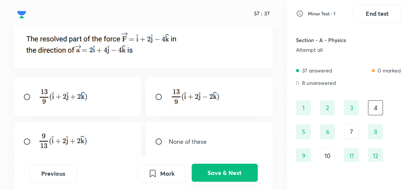
click at [224, 177] on button "Save & Next" at bounding box center [225, 173] width 66 height 18
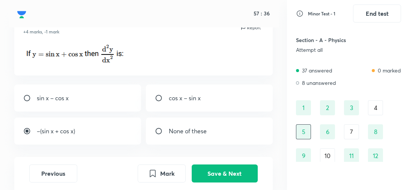
scroll to position [32, 0]
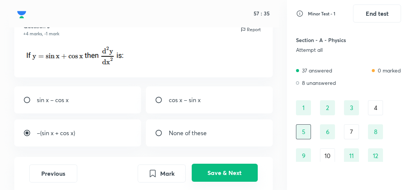
click at [228, 169] on button "Save & Next" at bounding box center [225, 173] width 66 height 18
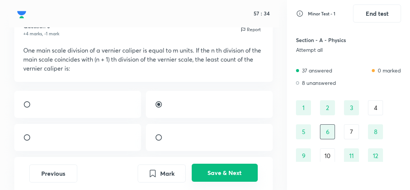
click at [228, 169] on button "Save & Next" at bounding box center [225, 173] width 66 height 18
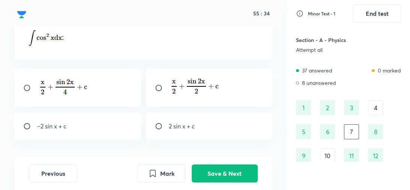
scroll to position [50, 0]
click at [166, 93] on div at bounding box center [209, 87] width 126 height 38
radio input "true"
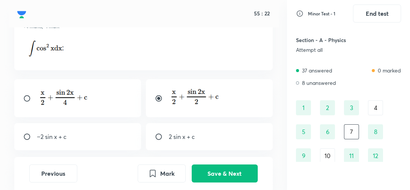
scroll to position [38, 0]
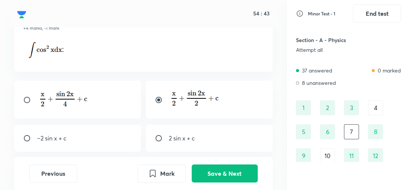
click at [104, 103] on div at bounding box center [77, 100] width 126 height 38
radio input "true"
radio input "false"
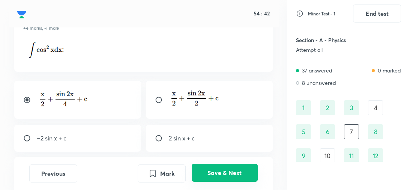
click at [216, 171] on button "Save & Next" at bounding box center [225, 173] width 66 height 18
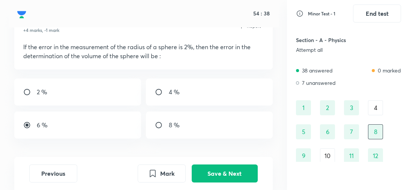
scroll to position [35, 0]
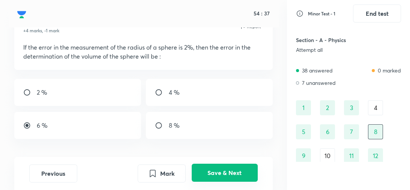
click at [213, 178] on button "Save & Next" at bounding box center [225, 173] width 66 height 18
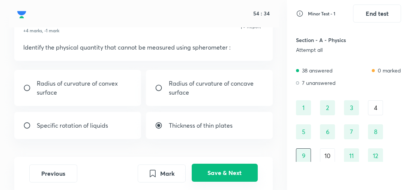
click at [215, 172] on button "Save & Next" at bounding box center [225, 173] width 66 height 18
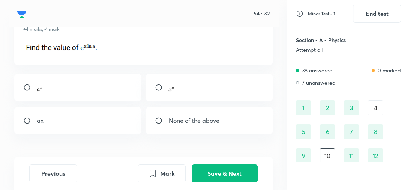
scroll to position [37, 0]
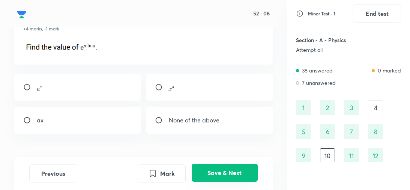
click at [215, 172] on button "Save & Next" at bounding box center [225, 173] width 66 height 18
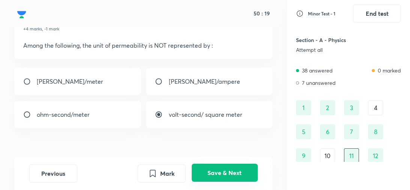
click at [210, 172] on button "Save & Next" at bounding box center [225, 173] width 66 height 18
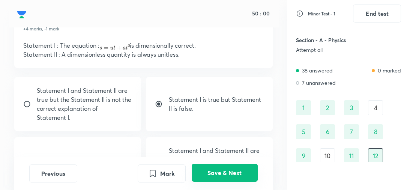
click at [227, 174] on button "Save & Next" at bounding box center [225, 173] width 66 height 18
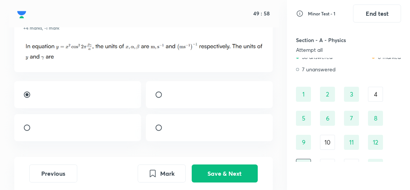
scroll to position [38, 0]
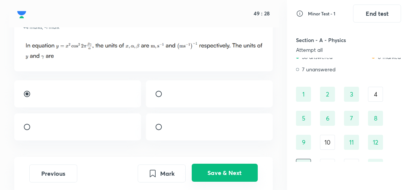
click at [215, 179] on button "Save & Next" at bounding box center [225, 173] width 66 height 18
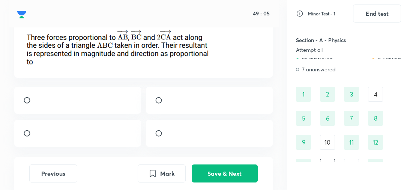
scroll to position [50, 0]
click at [101, 97] on div at bounding box center [77, 99] width 126 height 27
radio input "true"
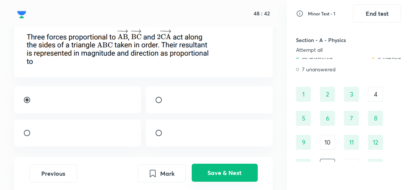
click at [227, 171] on button "Save & Next" at bounding box center [225, 173] width 66 height 18
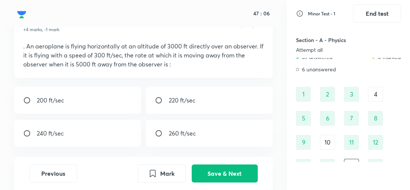
scroll to position [36, 0]
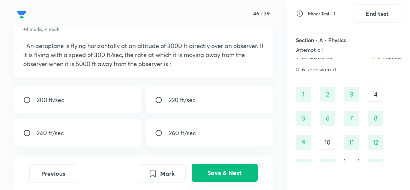
click at [243, 176] on button "Save & Next" at bounding box center [225, 173] width 66 height 18
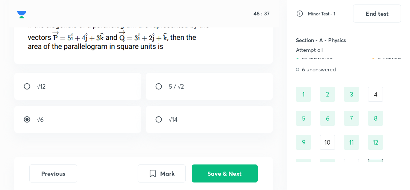
scroll to position [59, 0]
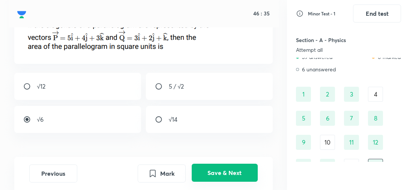
click at [223, 176] on button "Save & Next" at bounding box center [225, 173] width 66 height 18
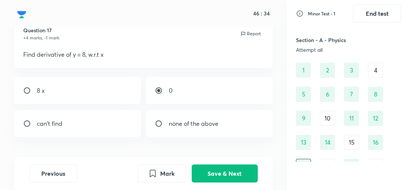
scroll to position [27, 0]
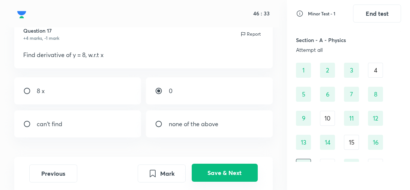
click at [223, 177] on button "Save & Next" at bounding box center [225, 173] width 66 height 18
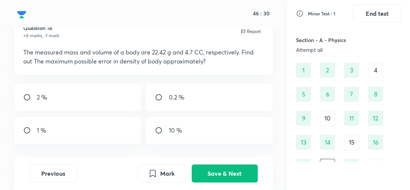
scroll to position [30, 0]
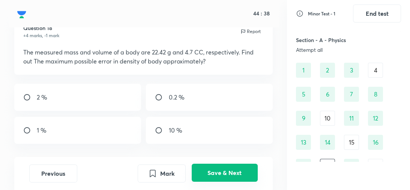
click at [232, 172] on button "Save & Next" at bounding box center [225, 173] width 66 height 18
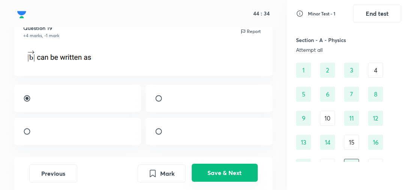
click at [236, 174] on button "Save & Next" at bounding box center [225, 173] width 66 height 18
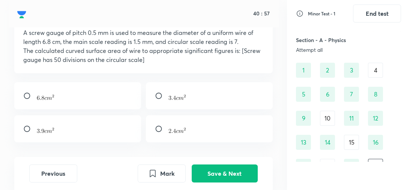
scroll to position [50, 0]
click at [191, 131] on div at bounding box center [209, 128] width 126 height 27
click at [180, 128] on img at bounding box center [177, 130] width 17 height 5
radio input "false"
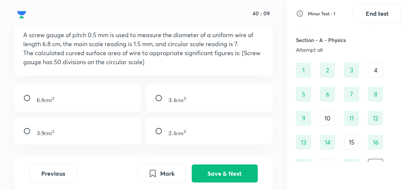
scroll to position [48, 0]
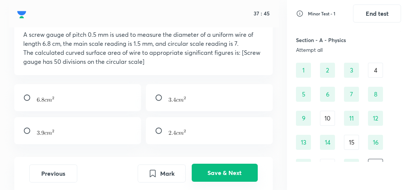
click at [207, 170] on button "Save & Next" at bounding box center [225, 173] width 66 height 18
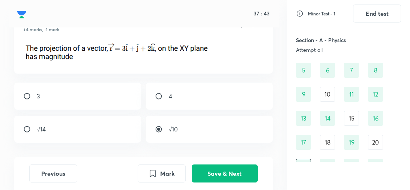
scroll to position [40, 0]
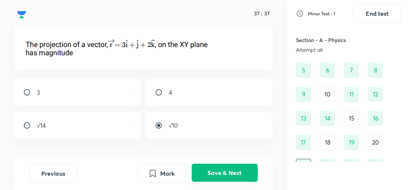
click at [210, 170] on button "Save & Next" at bounding box center [225, 173] width 66 height 18
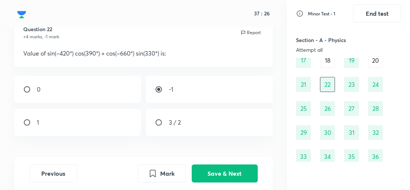
scroll to position [144, 0]
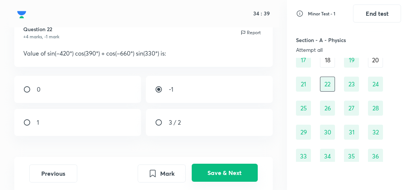
click at [219, 170] on button "Save & Next" at bounding box center [225, 173] width 66 height 18
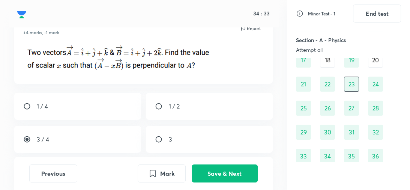
scroll to position [34, 0]
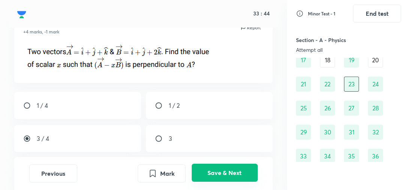
click at [240, 176] on button "Save & Next" at bounding box center [225, 173] width 66 height 18
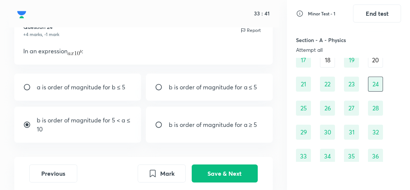
scroll to position [31, 0]
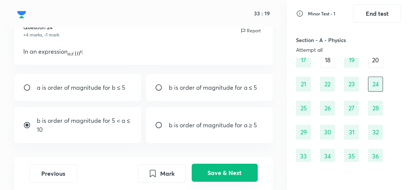
click at [230, 178] on button "Save & Next" at bounding box center [225, 173] width 66 height 18
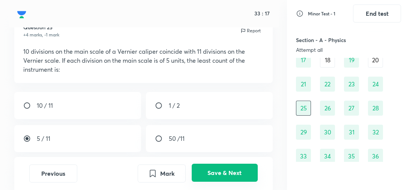
click at [230, 178] on button "Save & Next" at bounding box center [225, 173] width 66 height 18
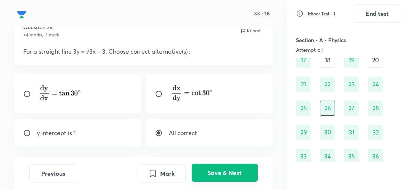
click at [230, 178] on button "Save & Next" at bounding box center [225, 173] width 66 height 18
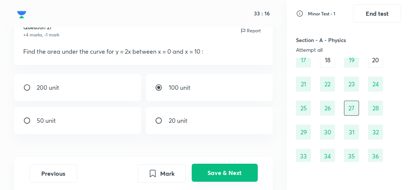
click at [230, 178] on button "Save & Next" at bounding box center [225, 173] width 66 height 18
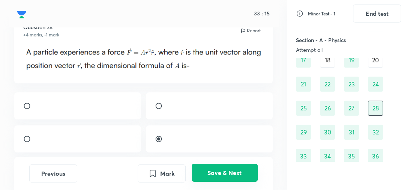
click at [230, 178] on button "Save & Next" at bounding box center [225, 173] width 66 height 18
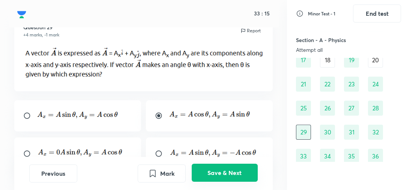
click at [230, 178] on button "Save & Next" at bounding box center [225, 173] width 66 height 18
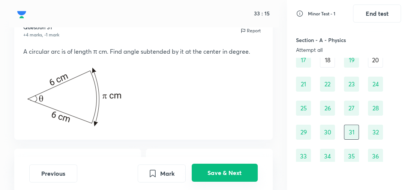
click at [230, 178] on button "Save & Next" at bounding box center [225, 173] width 66 height 18
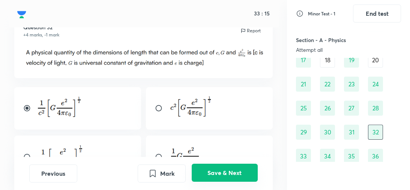
click at [230, 178] on button "Save & Next" at bounding box center [225, 173] width 66 height 18
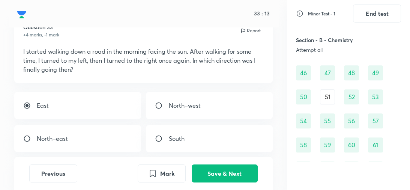
scroll to position [387, 0]
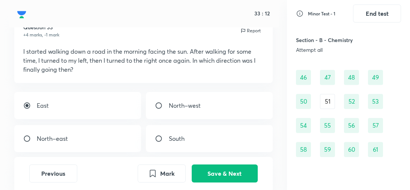
click at [323, 94] on div "51" at bounding box center [327, 101] width 15 height 15
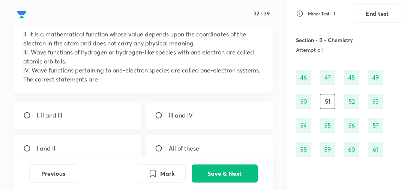
scroll to position [95, 0]
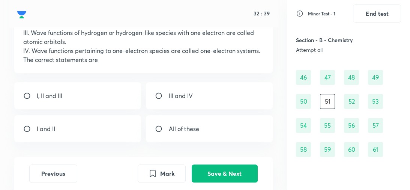
click at [131, 131] on div "I and II" at bounding box center [77, 128] width 126 height 27
radio input "true"
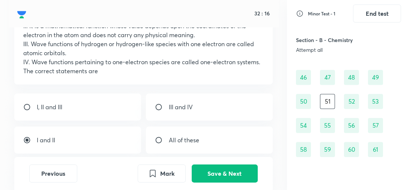
scroll to position [84, 0]
click at [168, 138] on input "radio" at bounding box center [162, 140] width 14 height 8
radio input "true"
click at [103, 143] on div "I and II" at bounding box center [77, 139] width 126 height 27
radio input "true"
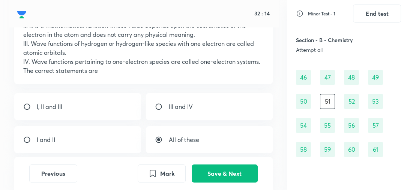
radio input "false"
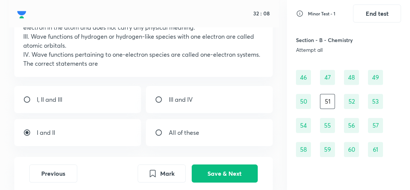
scroll to position [100, 0]
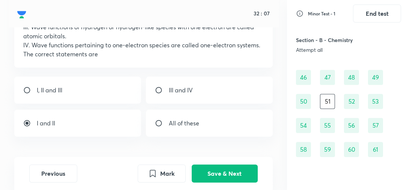
click at [110, 122] on div "I and II" at bounding box center [77, 123] width 126 height 27
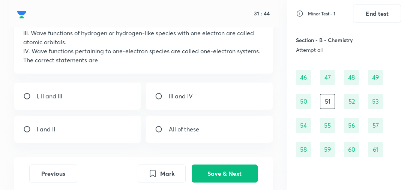
scroll to position [95, 0]
click at [110, 122] on div "I and II" at bounding box center [77, 128] width 126 height 27
radio input "true"
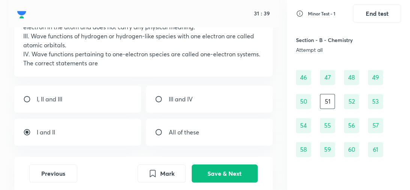
scroll to position [91, 0]
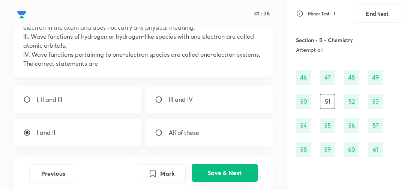
click at [220, 170] on button "Save & Next" at bounding box center [225, 173] width 66 height 18
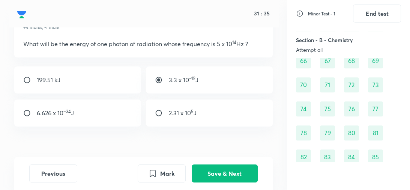
scroll to position [524, 0]
click at [377, 173] on div "89" at bounding box center [375, 180] width 15 height 15
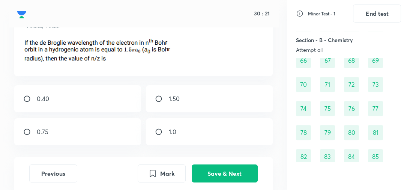
scroll to position [39, 0]
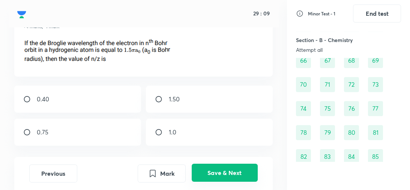
click at [245, 172] on button "Save & Next" at bounding box center [225, 173] width 66 height 18
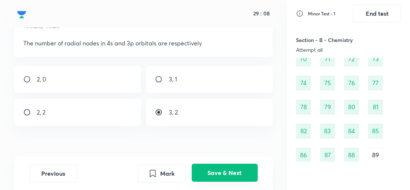
click at [245, 172] on button "Save & Next" at bounding box center [225, 173] width 66 height 18
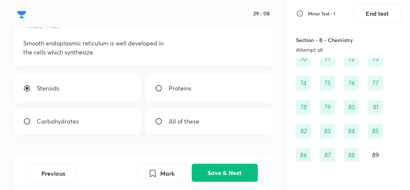
scroll to position [630, 0]
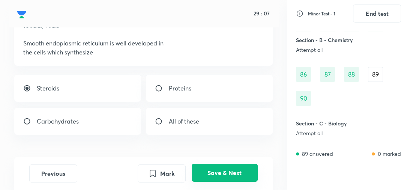
click at [245, 172] on button "Save & Next" at bounding box center [225, 173] width 66 height 18
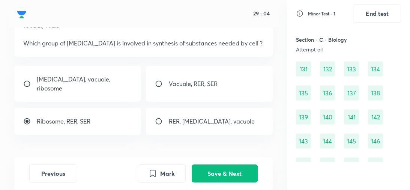
scroll to position [1028, 0]
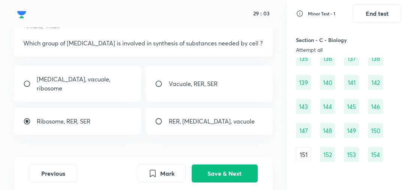
click at [308, 147] on div "151" at bounding box center [303, 154] width 15 height 15
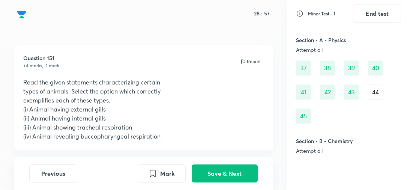
scroll to position [255, 0]
click at [375, 85] on div "44" at bounding box center [375, 92] width 15 height 15
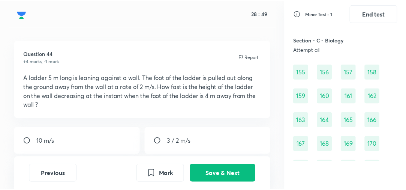
scroll to position [1140, 0]
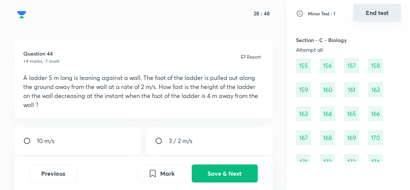
click at [372, 14] on button "End test" at bounding box center [377, 13] width 48 height 18
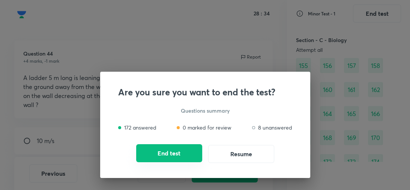
click at [162, 156] on button "End test" at bounding box center [169, 153] width 66 height 18
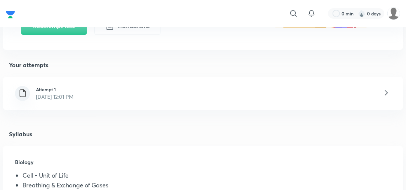
scroll to position [152, 0]
click at [175, 96] on div "Attempt 1 [DATE] 12:01 PM" at bounding box center [203, 93] width 400 height 33
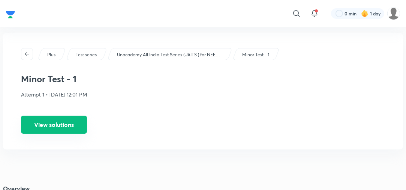
click at [54, 122] on button "View solutions" at bounding box center [54, 125] width 66 height 18
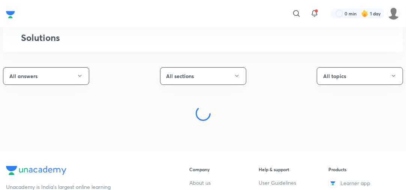
scroll to position [28, 0]
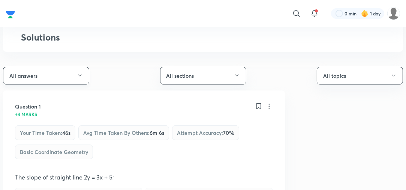
click at [77, 78] on button "All answers" at bounding box center [46, 76] width 86 height 18
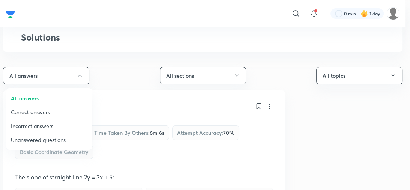
click at [62, 128] on span "Incorrect answers" at bounding box center [49, 126] width 77 height 8
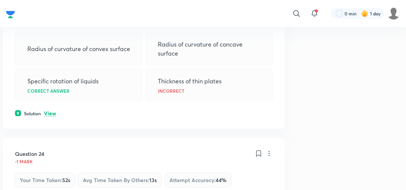
scroll to position [194, 0]
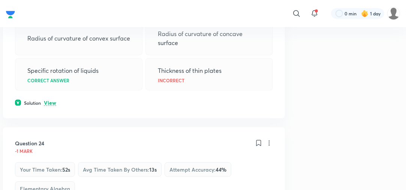
click at [50, 105] on p "View" at bounding box center [50, 103] width 12 height 6
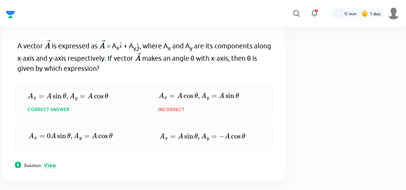
scroll to position [585, 0]
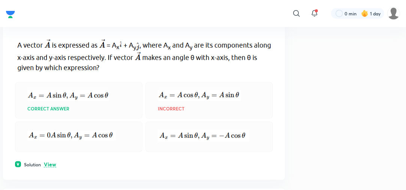
click at [51, 162] on p "View" at bounding box center [50, 165] width 12 height 6
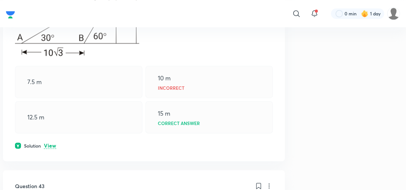
scroll to position [1066, 0]
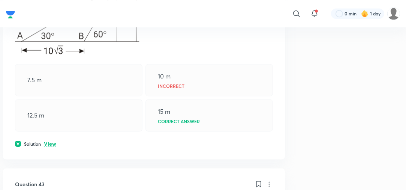
click at [50, 141] on p "View" at bounding box center [50, 144] width 12 height 6
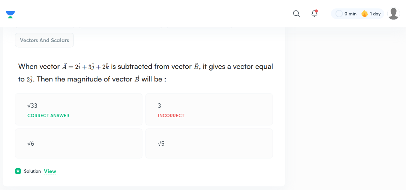
scroll to position [1472, 0]
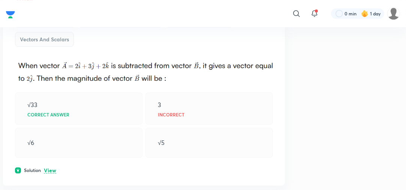
click at [54, 169] on p "View" at bounding box center [50, 171] width 12 height 6
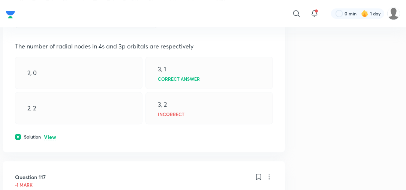
scroll to position [3647, 0]
click at [52, 140] on p "View" at bounding box center [50, 137] width 12 height 6
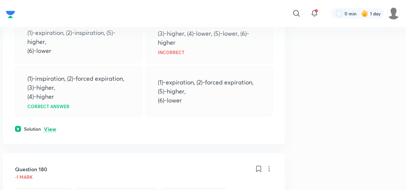
scroll to position [4692, 0]
click at [48, 131] on p "View" at bounding box center [50, 129] width 12 height 6
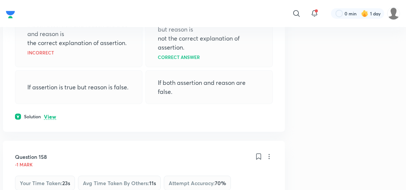
scroll to position [4163, 0]
